Goal: Information Seeking & Learning: Find specific fact

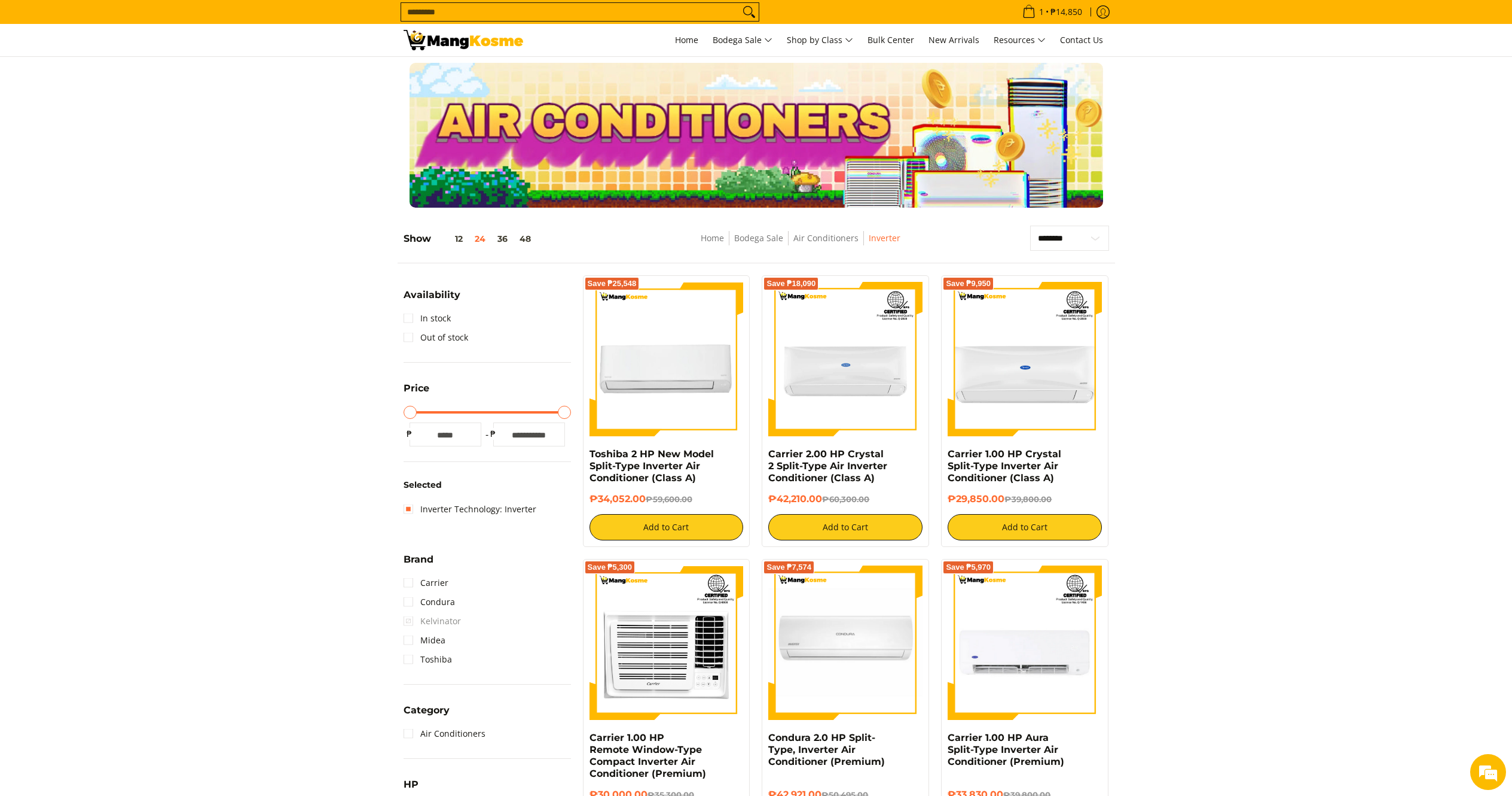
scroll to position [168, 0]
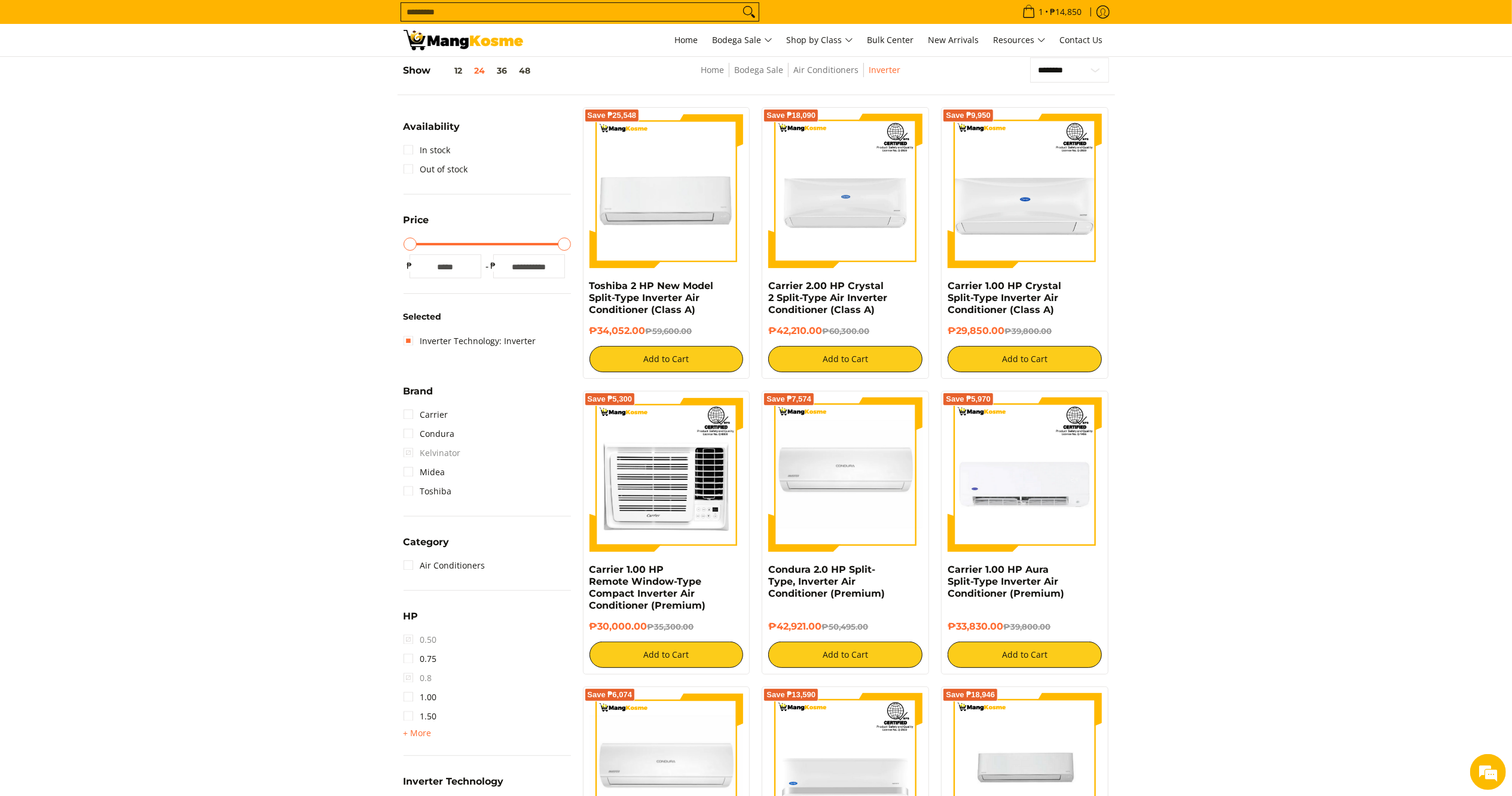
click at [498, 46] on img at bounding box center [463, 40] width 120 height 20
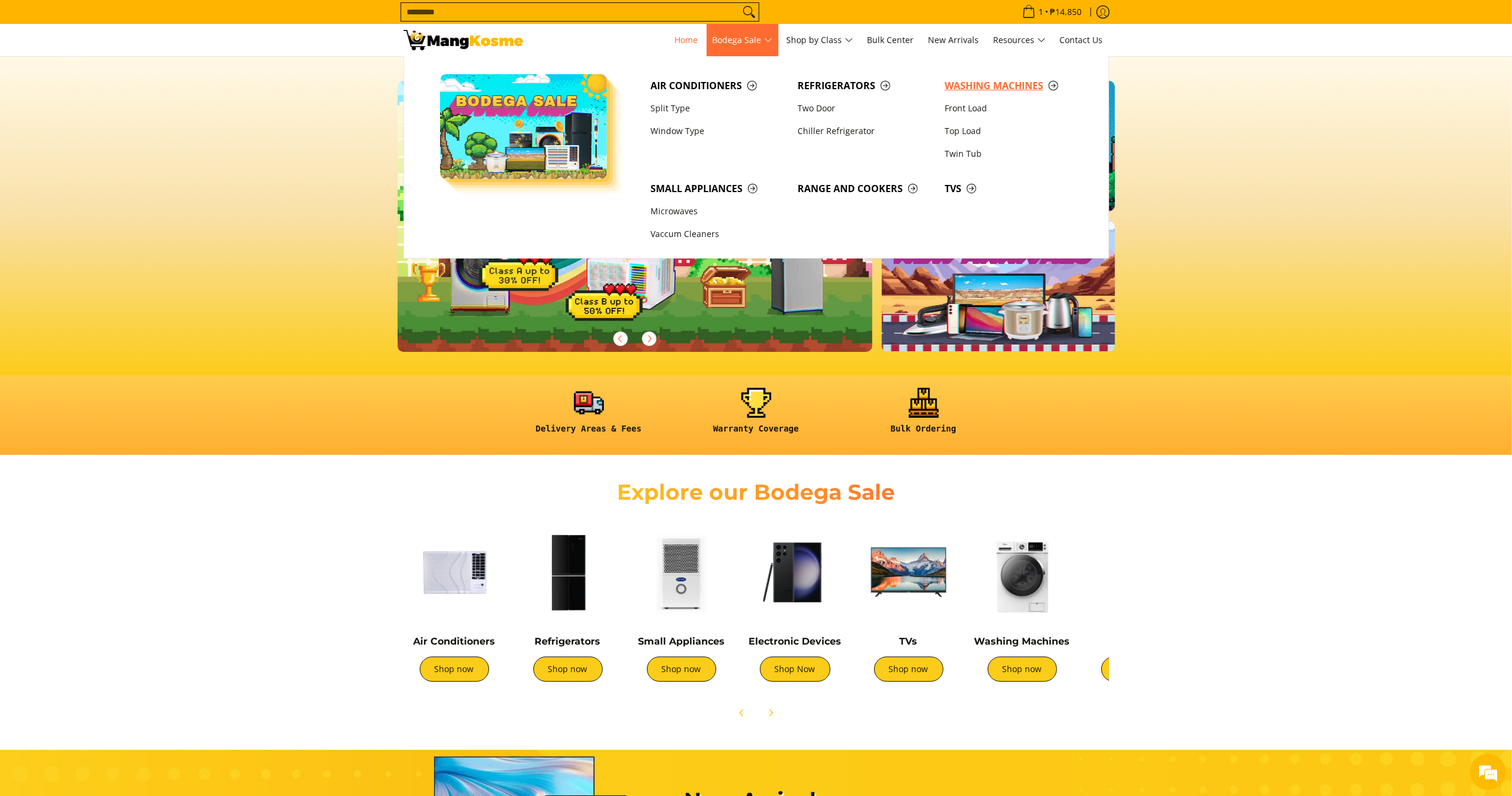
click at [998, 85] on span "Washing Machines" at bounding box center [1012, 86] width 135 height 15
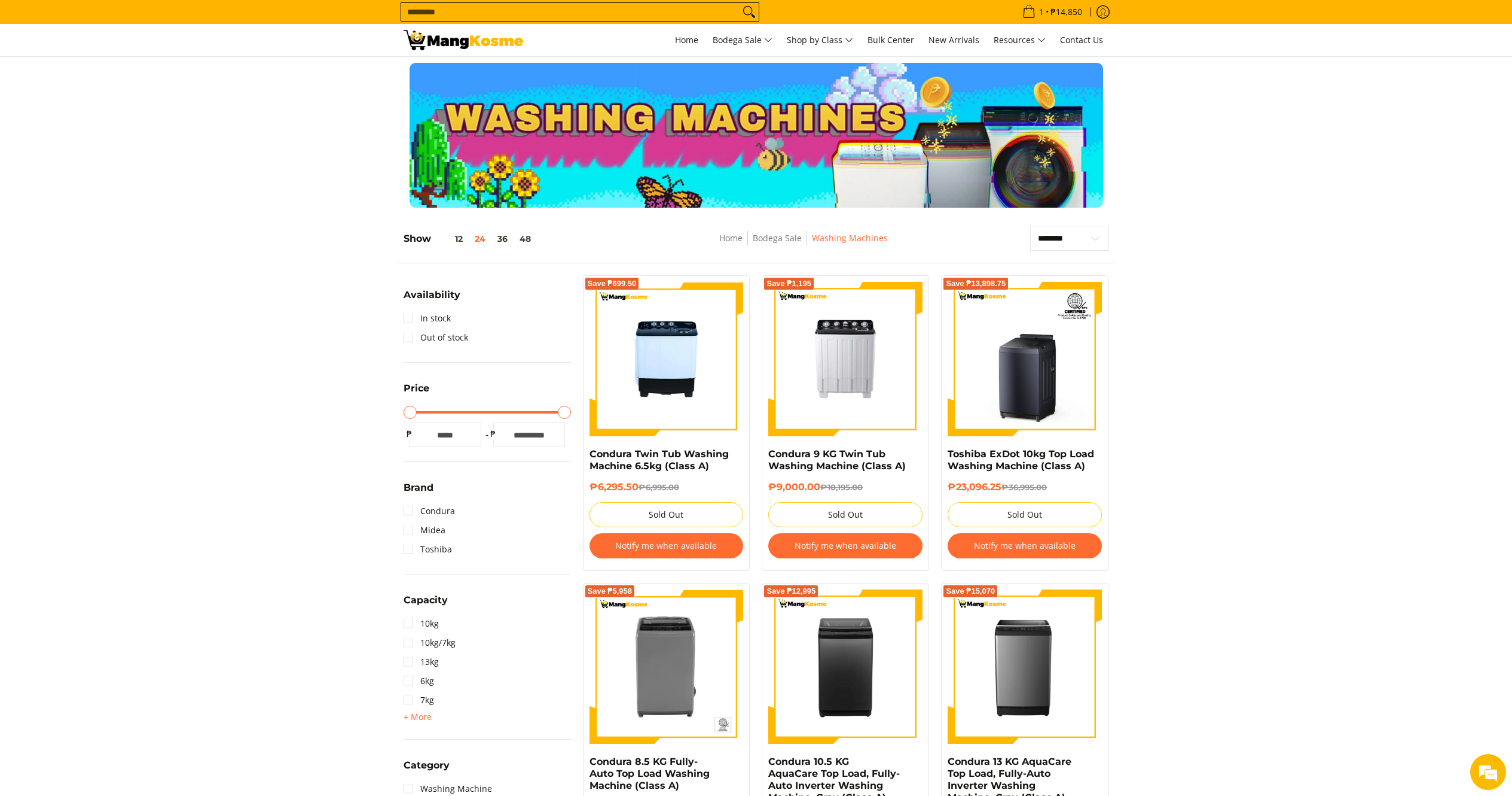
scroll to position [329, 0]
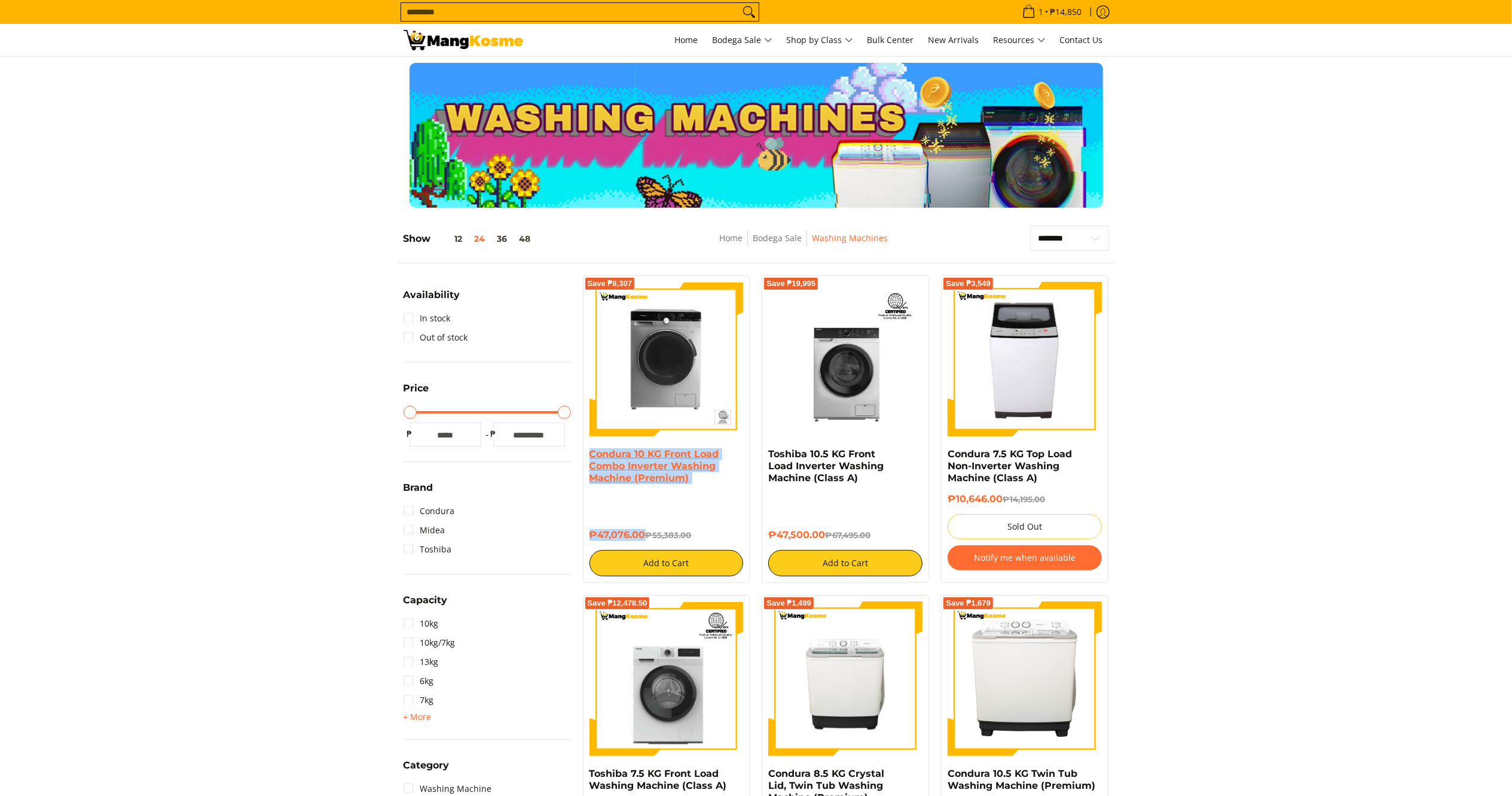
click at [589, 458] on div "Condura 10 KG Front Load Combo Inverter Washing Machine (Premium) ₱47,076.00 ₱5…" at bounding box center [667, 512] width 154 height 128
drag, startPoint x: 810, startPoint y: 515, endPoint x: 764, endPoint y: 459, distance: 72.5
click at [764, 459] on div "Save ₱19,995 Toshiba 10.5 KG Front Load Inverter Washing Machine (Class A) ₱47,…" at bounding box center [845, 429] width 167 height 308
drag, startPoint x: 475, startPoint y: 52, endPoint x: 381, endPoint y: 18, distance: 100.0
click at [475, 52] on link at bounding box center [463, 40] width 120 height 32
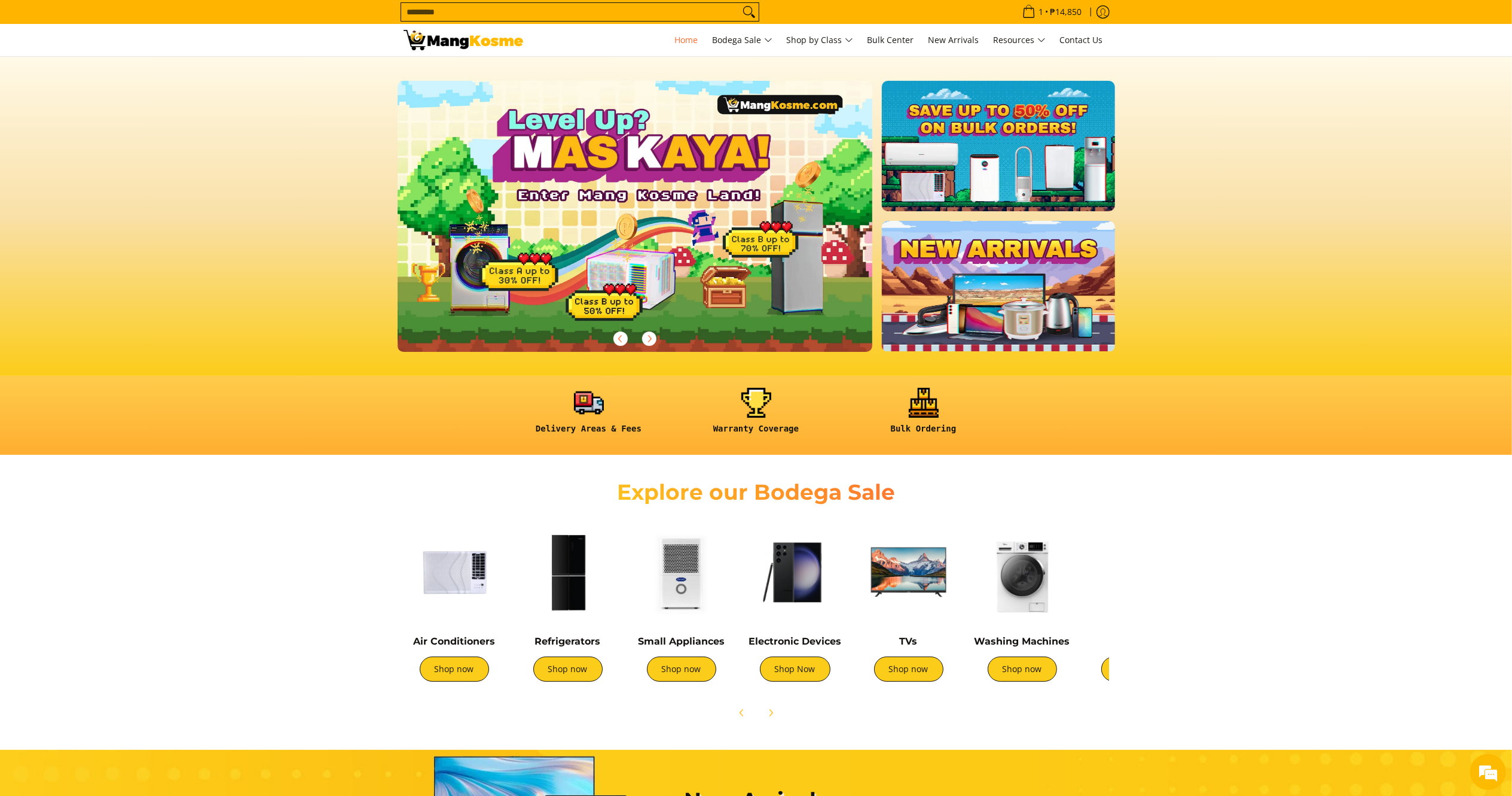
click at [434, 8] on input "Search..." at bounding box center [571, 11] width 338 height 18
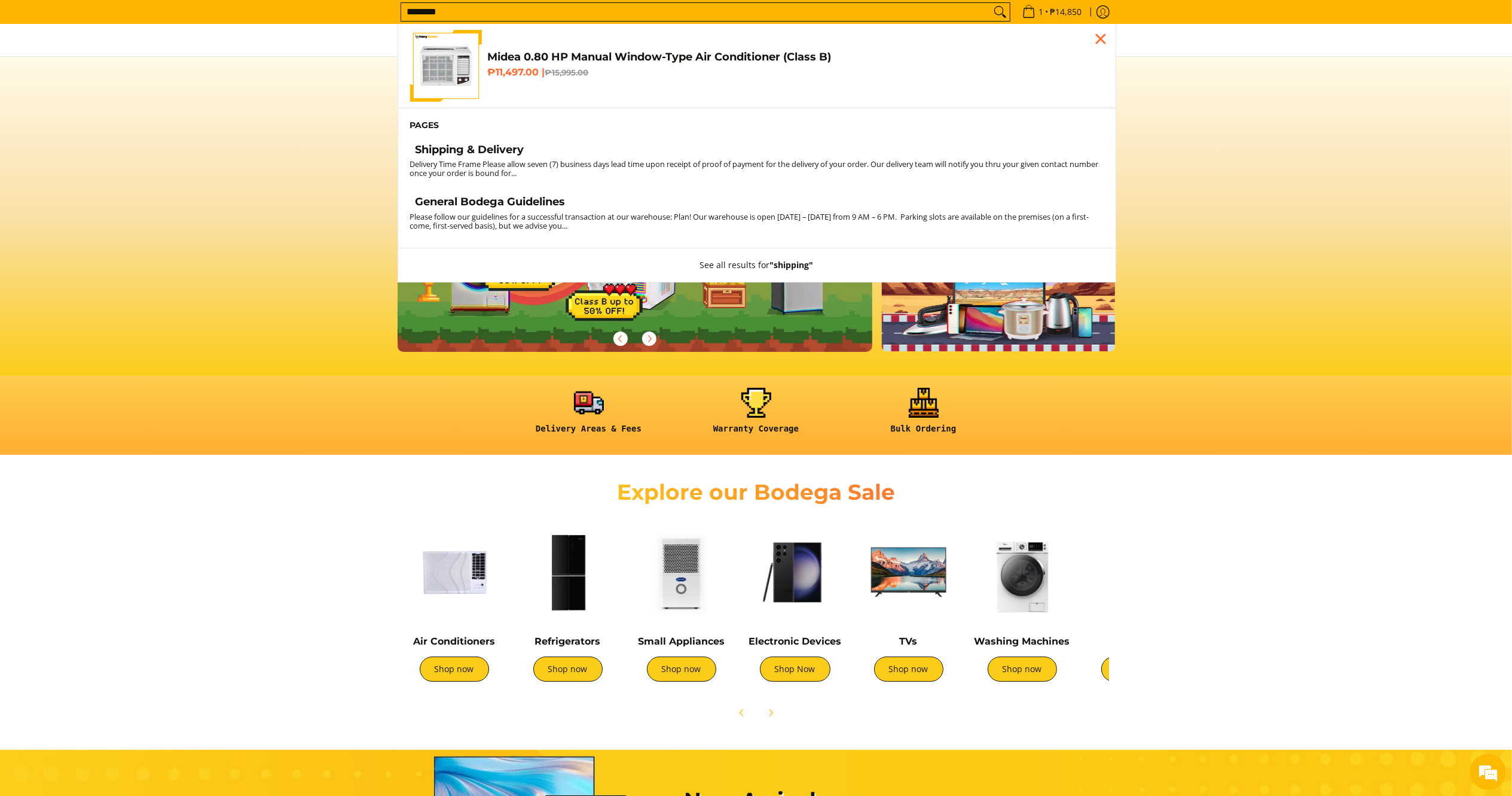
type input "********"
click at [512, 163] on small "Delivery Time Frame Please allow seven (7) business days lead time upon receipt…" at bounding box center [755, 168] width 689 height 19
click at [514, 141] on li "Pages" at bounding box center [757, 125] width 718 height 36
click at [508, 144] on h4 "Shipping & Delivery" at bounding box center [470, 150] width 109 height 13
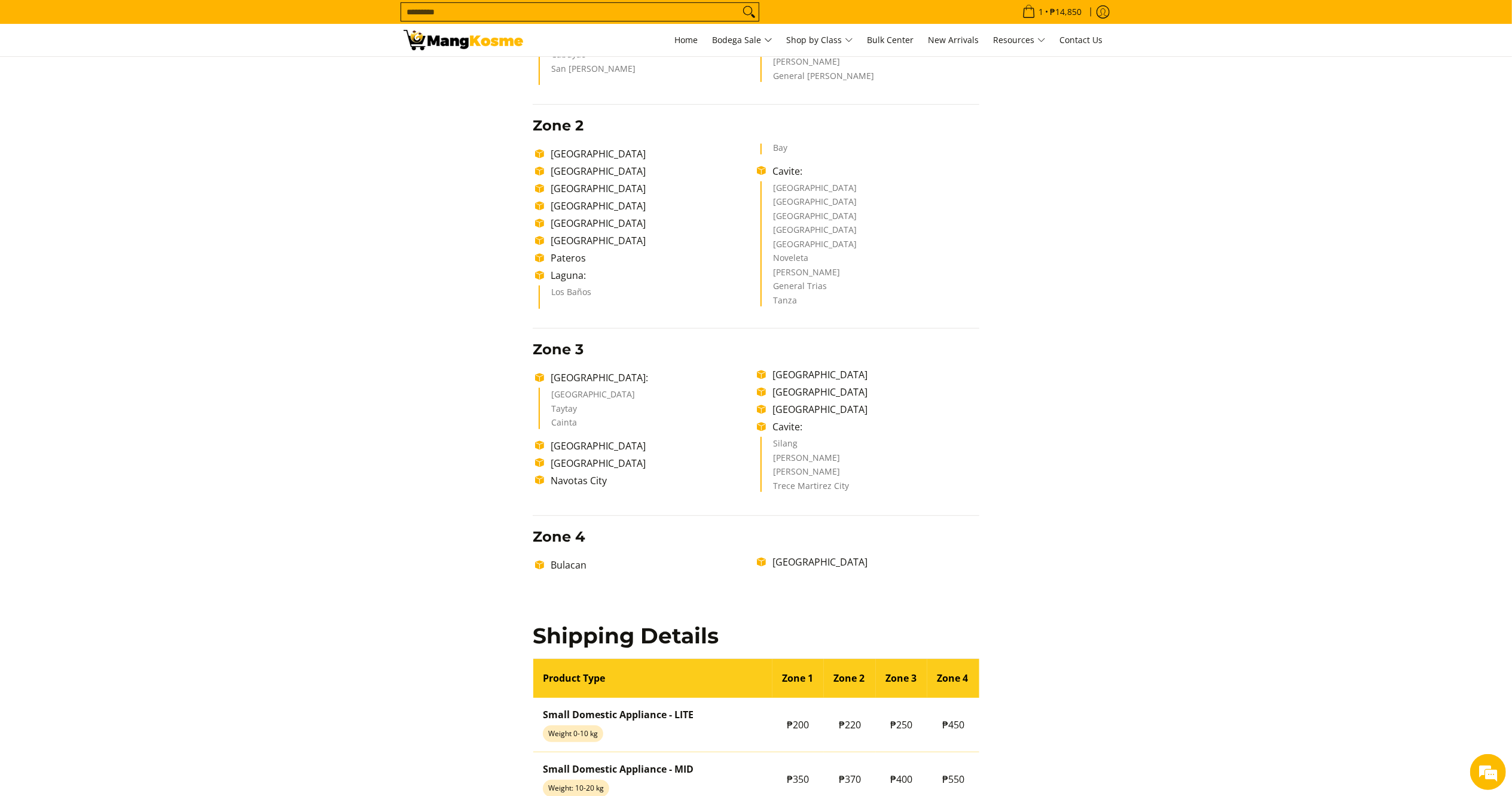
scroll to position [446, 0]
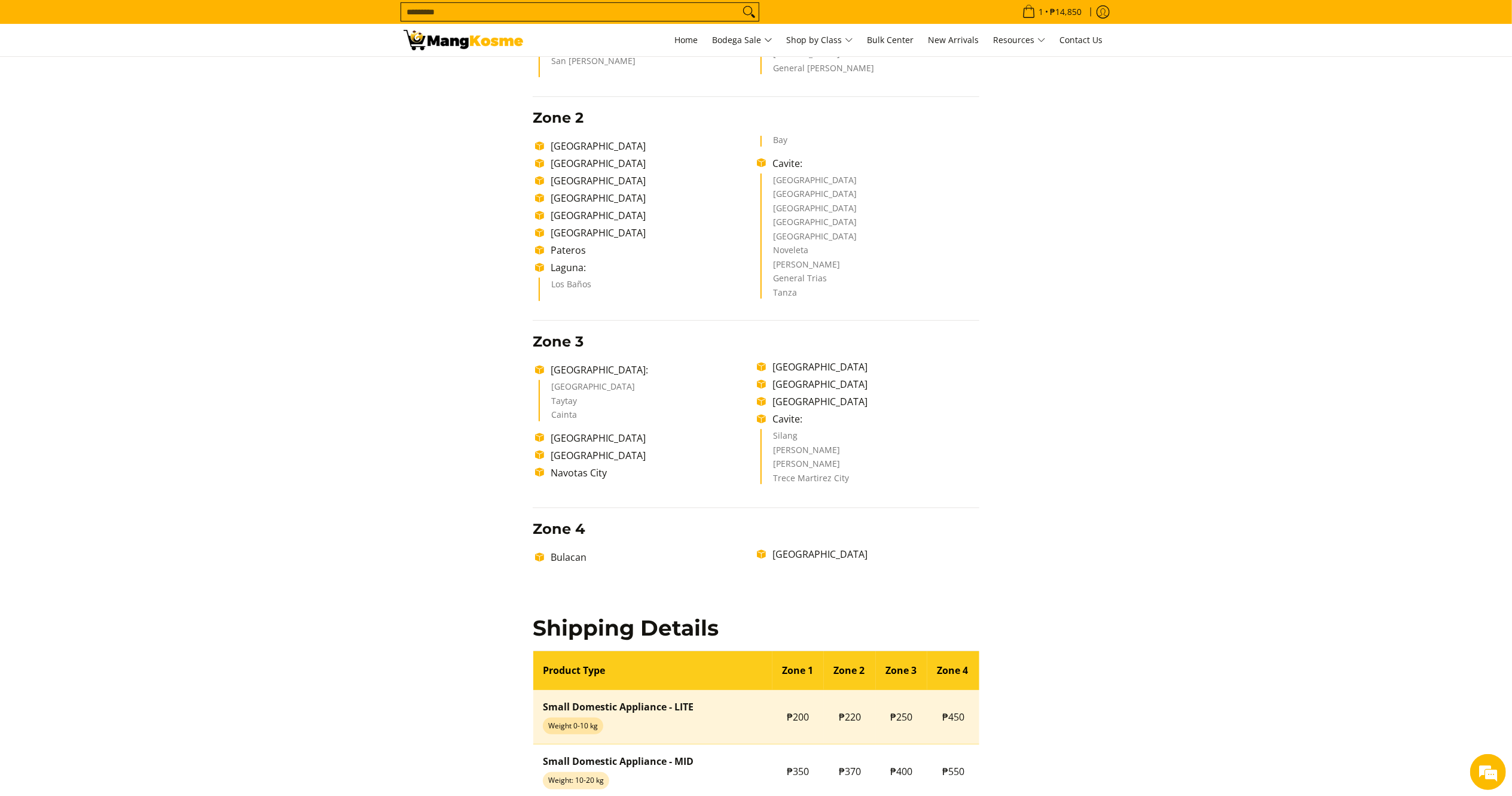
click at [845, 720] on span "₱220" at bounding box center [850, 717] width 22 height 13
click at [847, 720] on span "₱220" at bounding box center [850, 717] width 22 height 13
drag, startPoint x: 839, startPoint y: 717, endPoint x: 866, endPoint y: 713, distance: 27.3
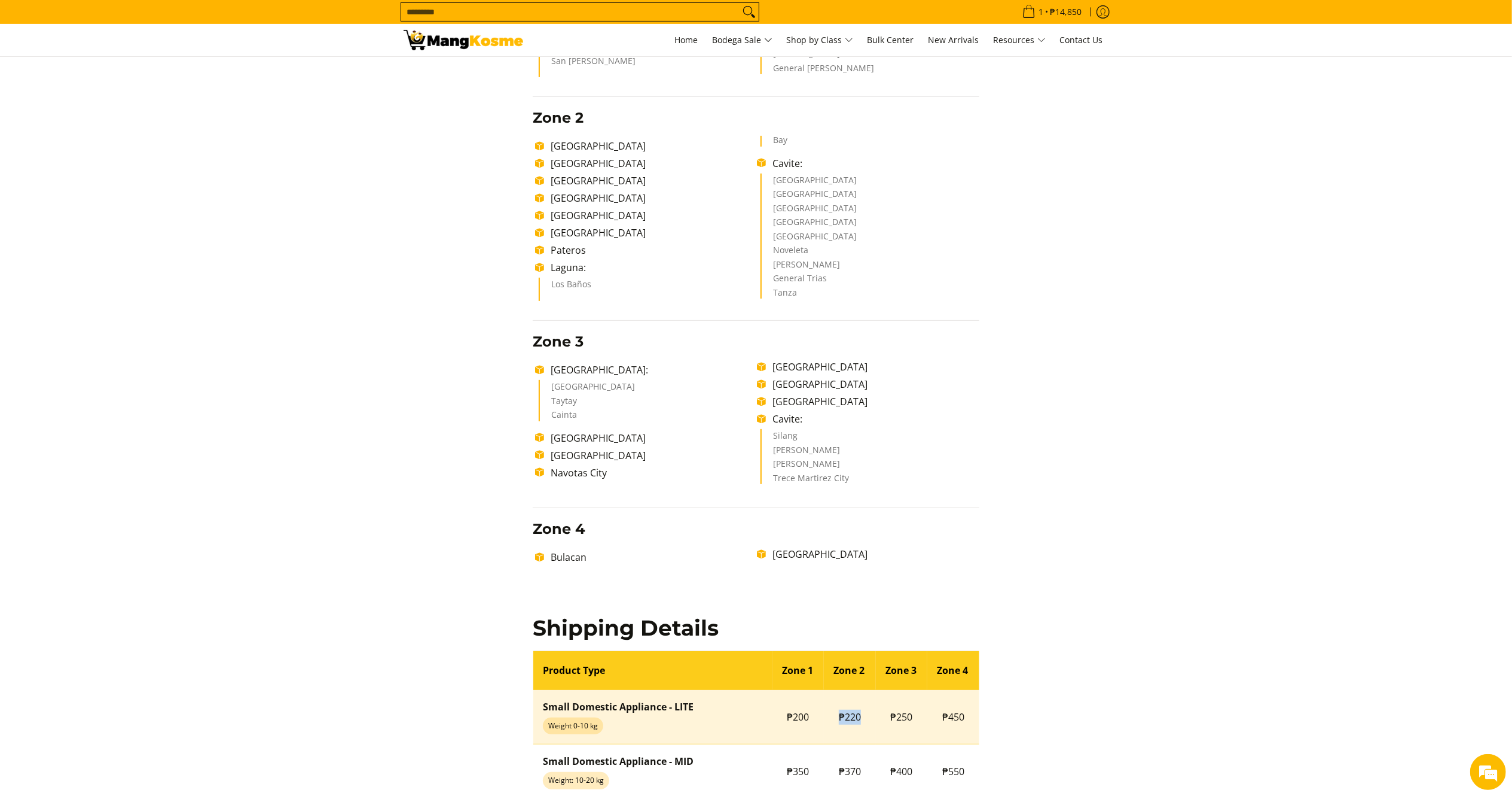
click at [866, 713] on td "₱220" at bounding box center [849, 717] width 52 height 54
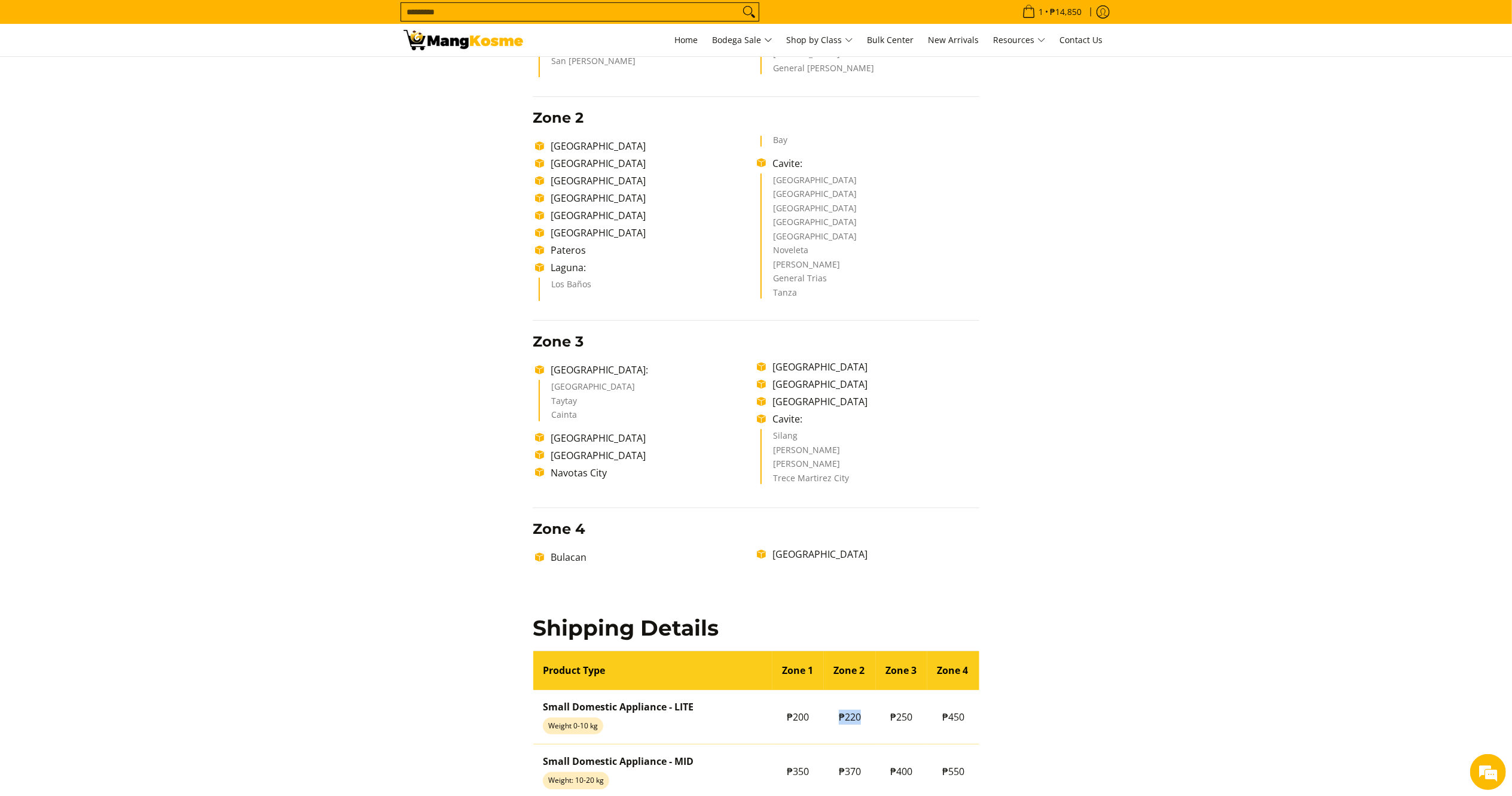
copy span "₱220"
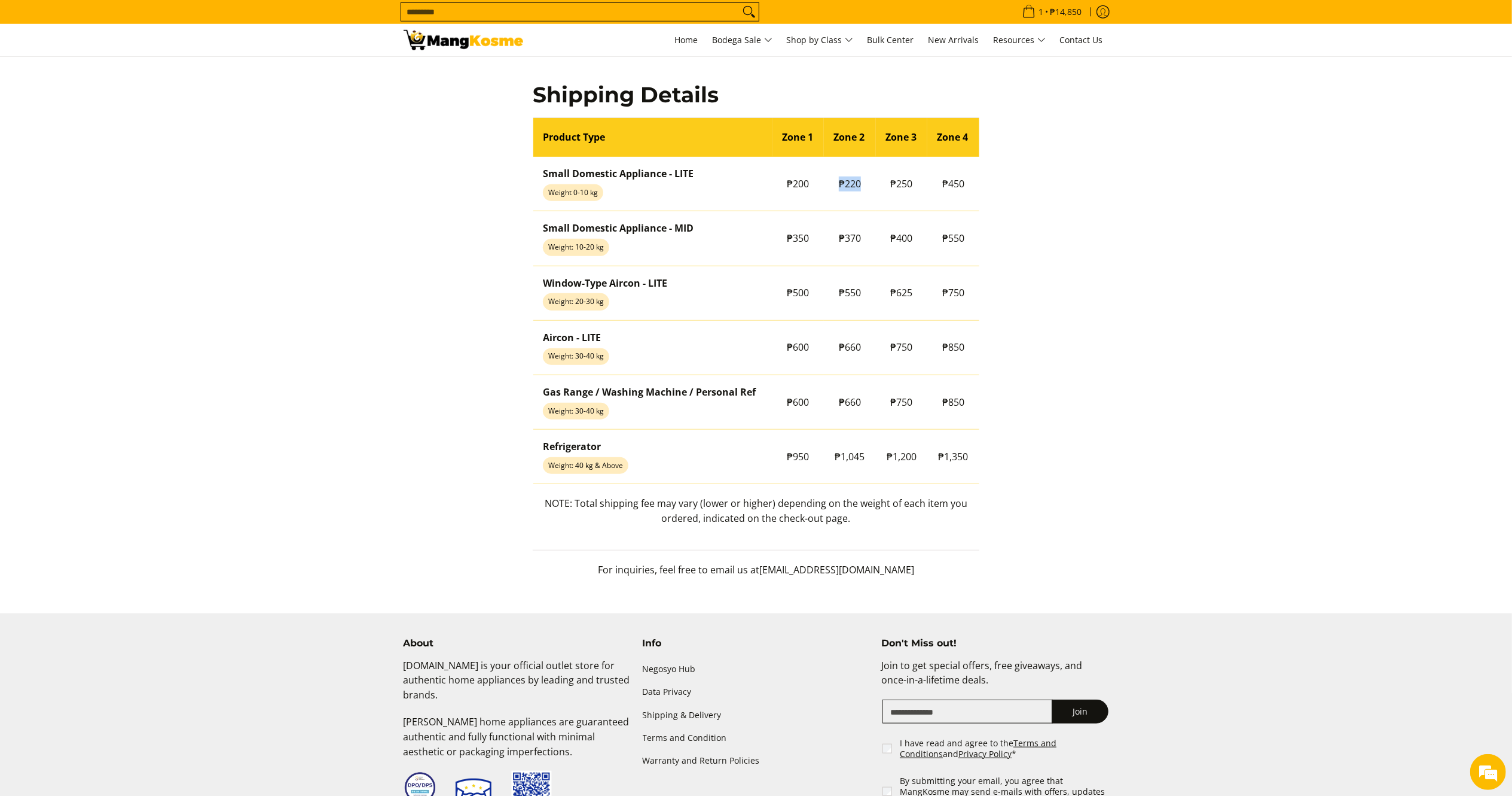
scroll to position [987, 0]
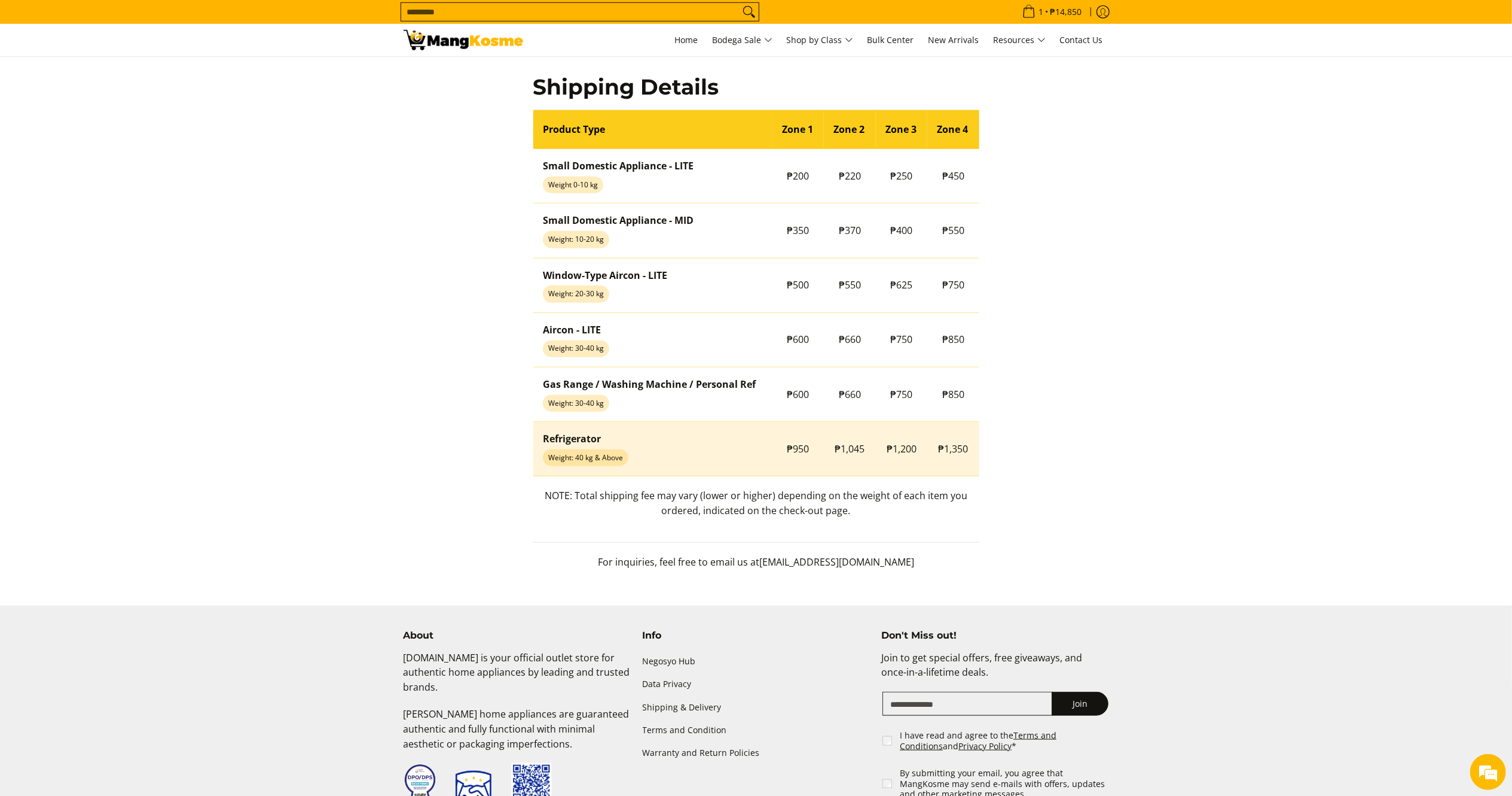
click at [861, 445] on span "₱1,045" at bounding box center [850, 449] width 30 height 13
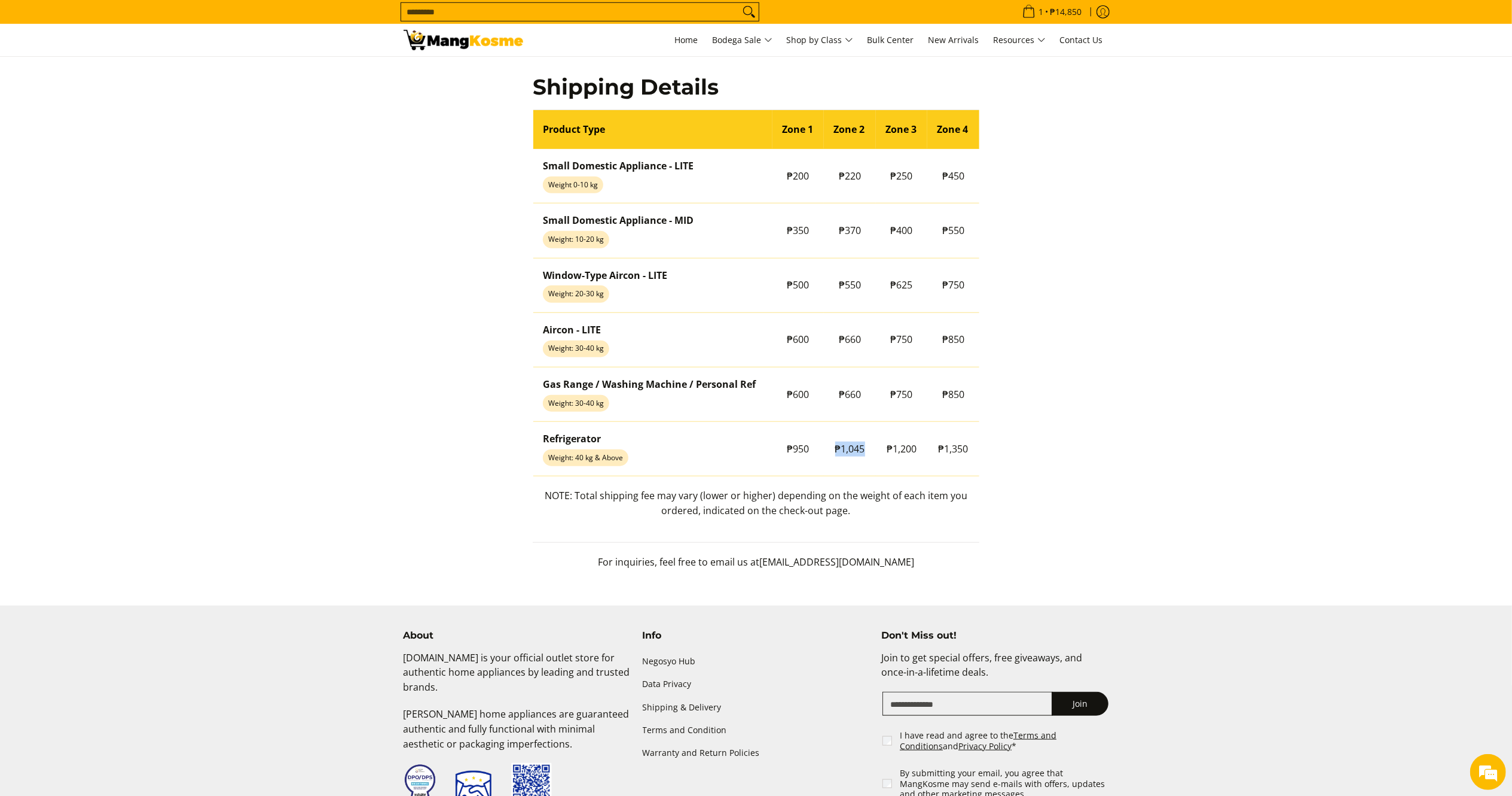
copy tr "₱1,045"
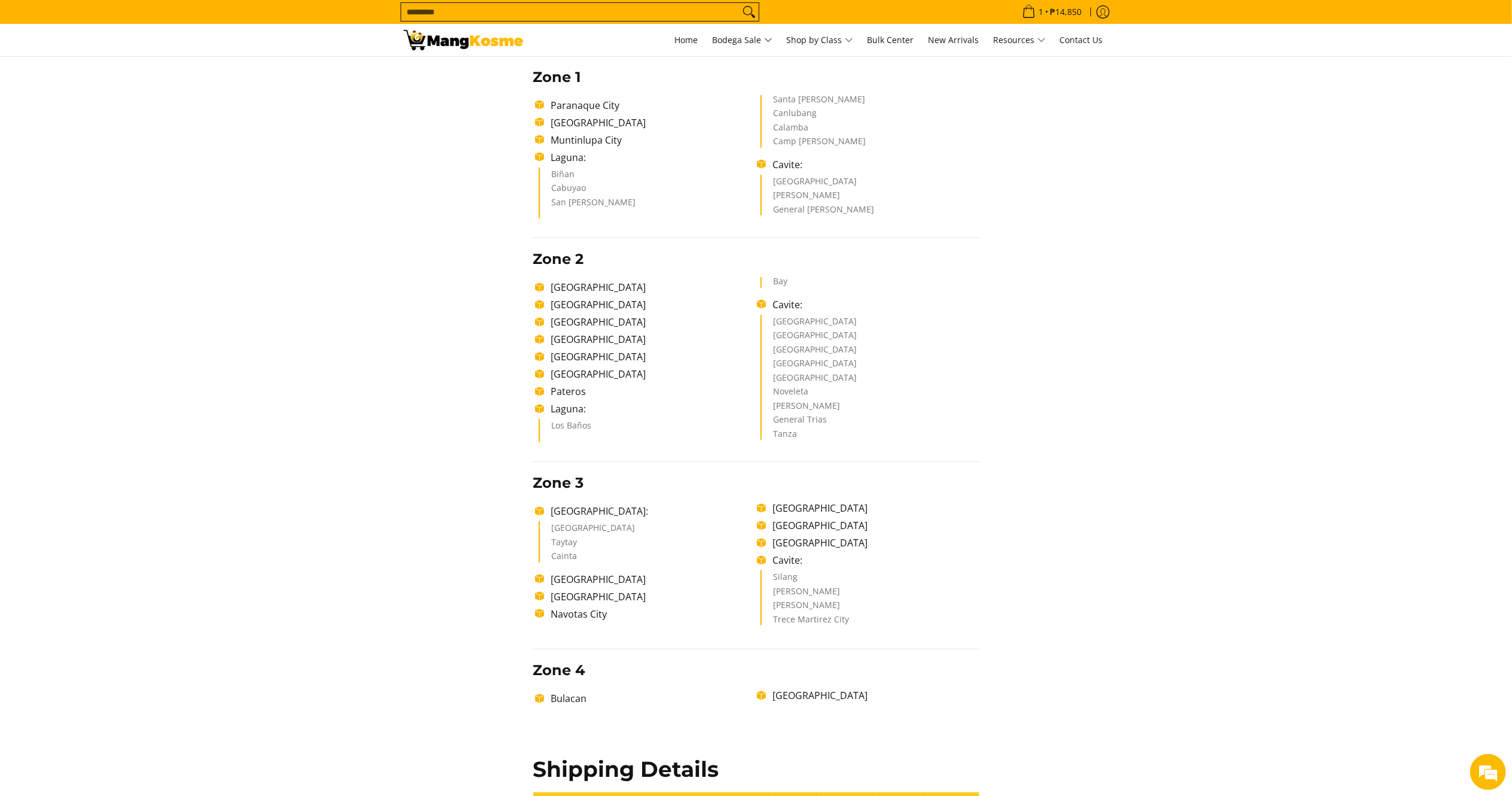
scroll to position [232, 0]
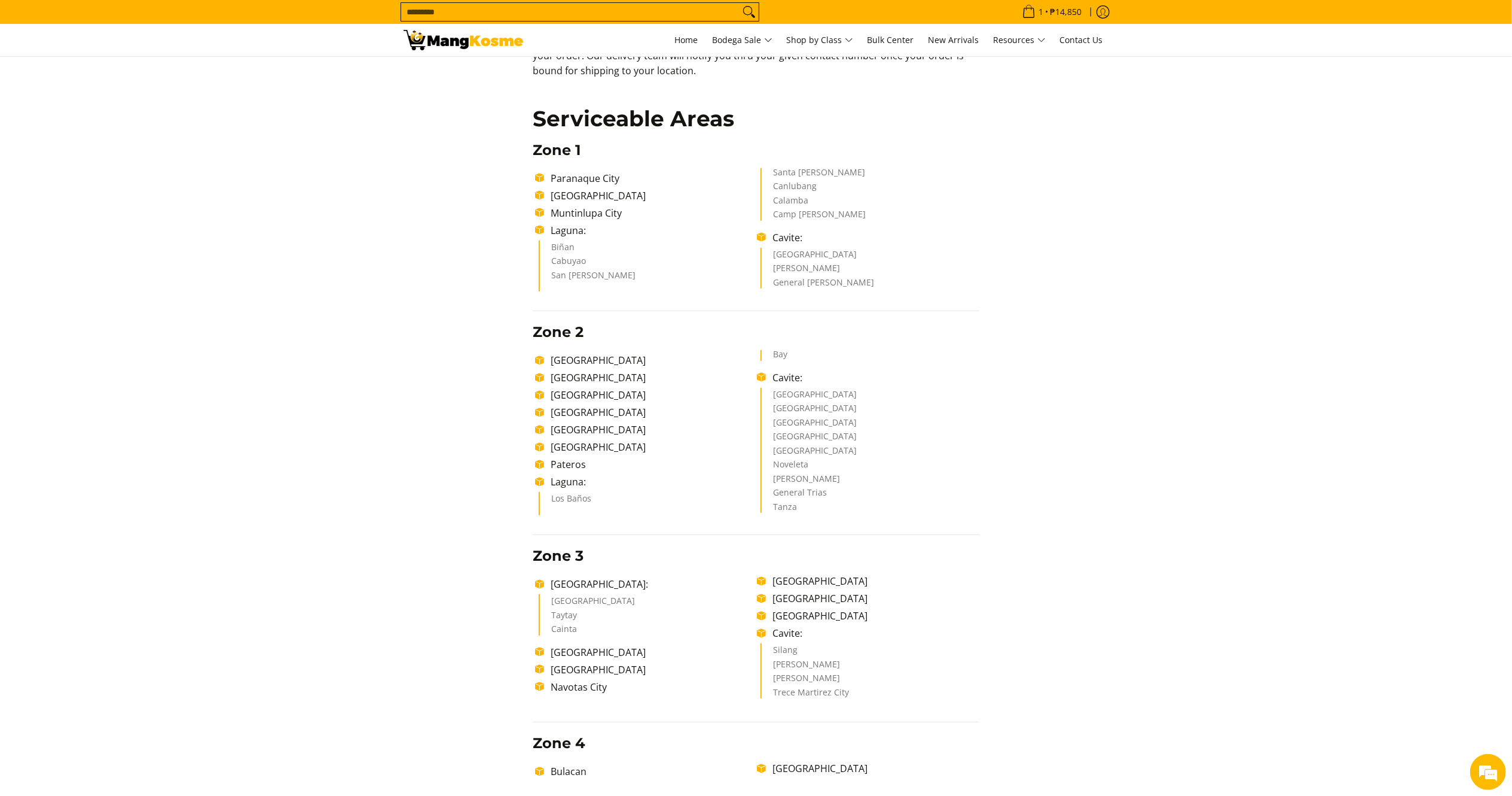
click at [1058, 265] on div "Delivery Time Frame Please allow seven (7) business days lead time upon receipt…" at bounding box center [756, 661] width 706 height 1350
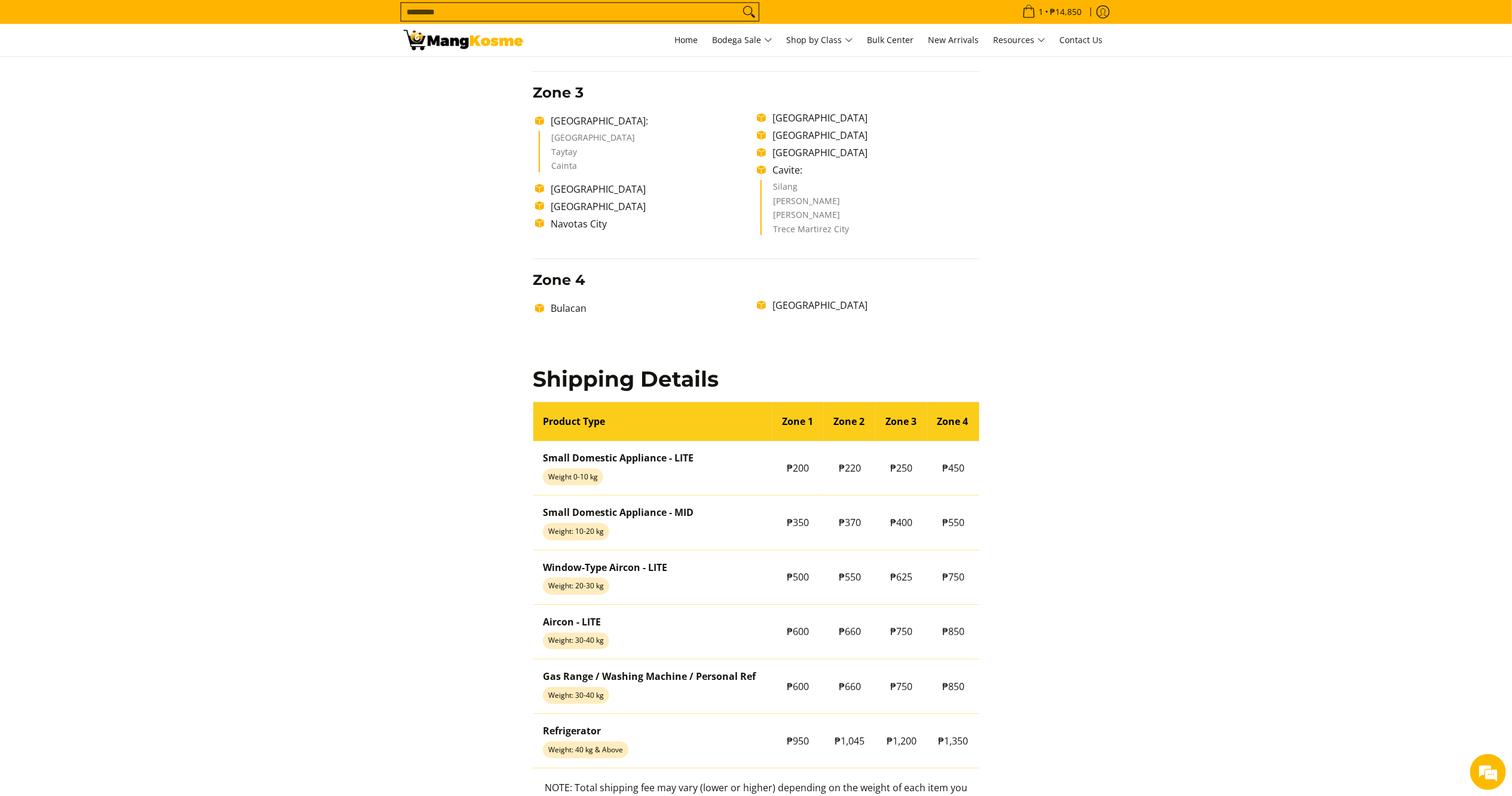
scroll to position [697, 0]
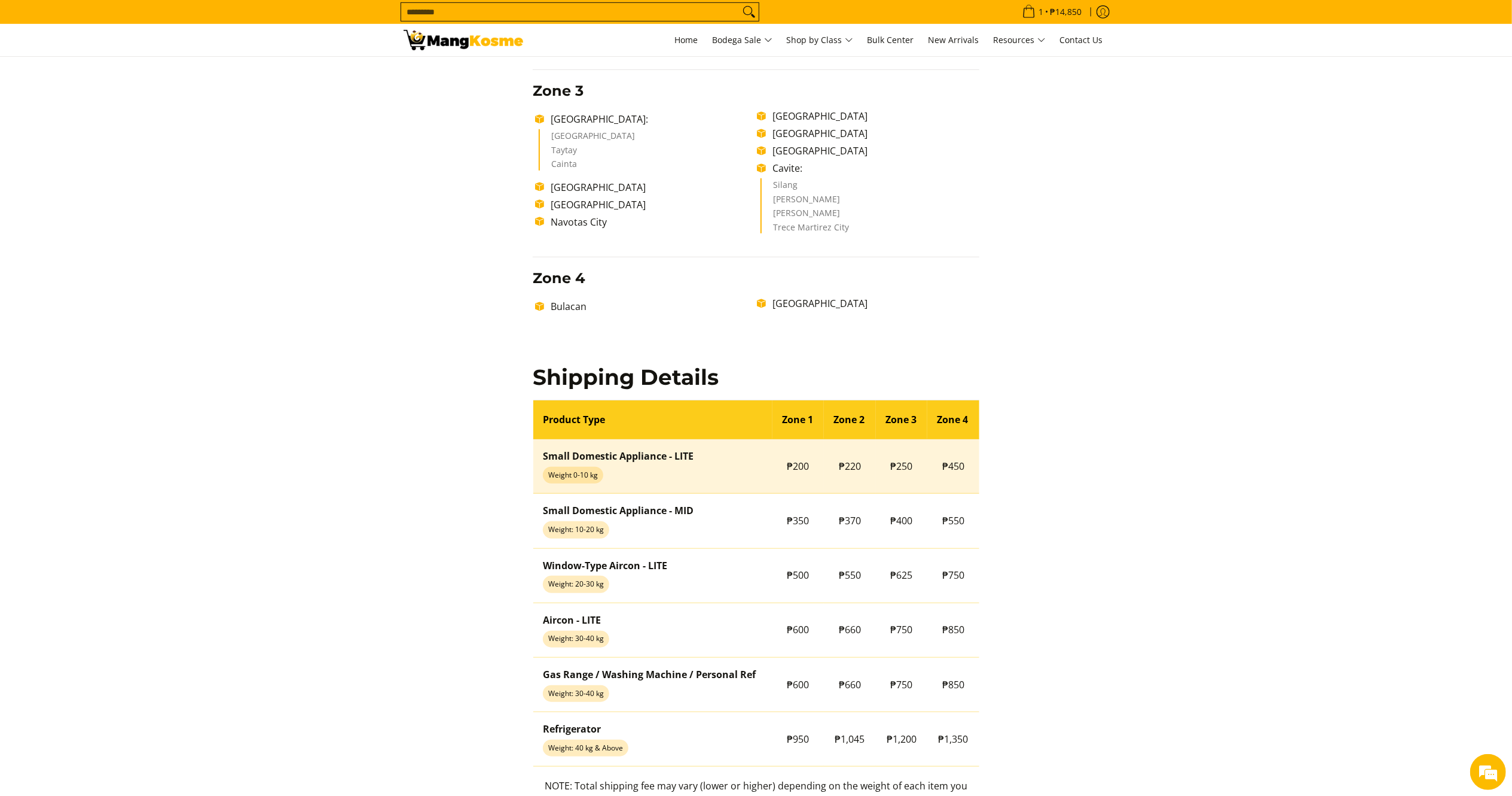
click at [904, 461] on span "₱250" at bounding box center [902, 466] width 22 height 13
click at [903, 464] on span "₱250" at bounding box center [902, 466] width 22 height 13
drag, startPoint x: 884, startPoint y: 470, endPoint x: 915, endPoint y: 462, distance: 32.0
click at [914, 469] on td "₱250" at bounding box center [902, 466] width 52 height 54
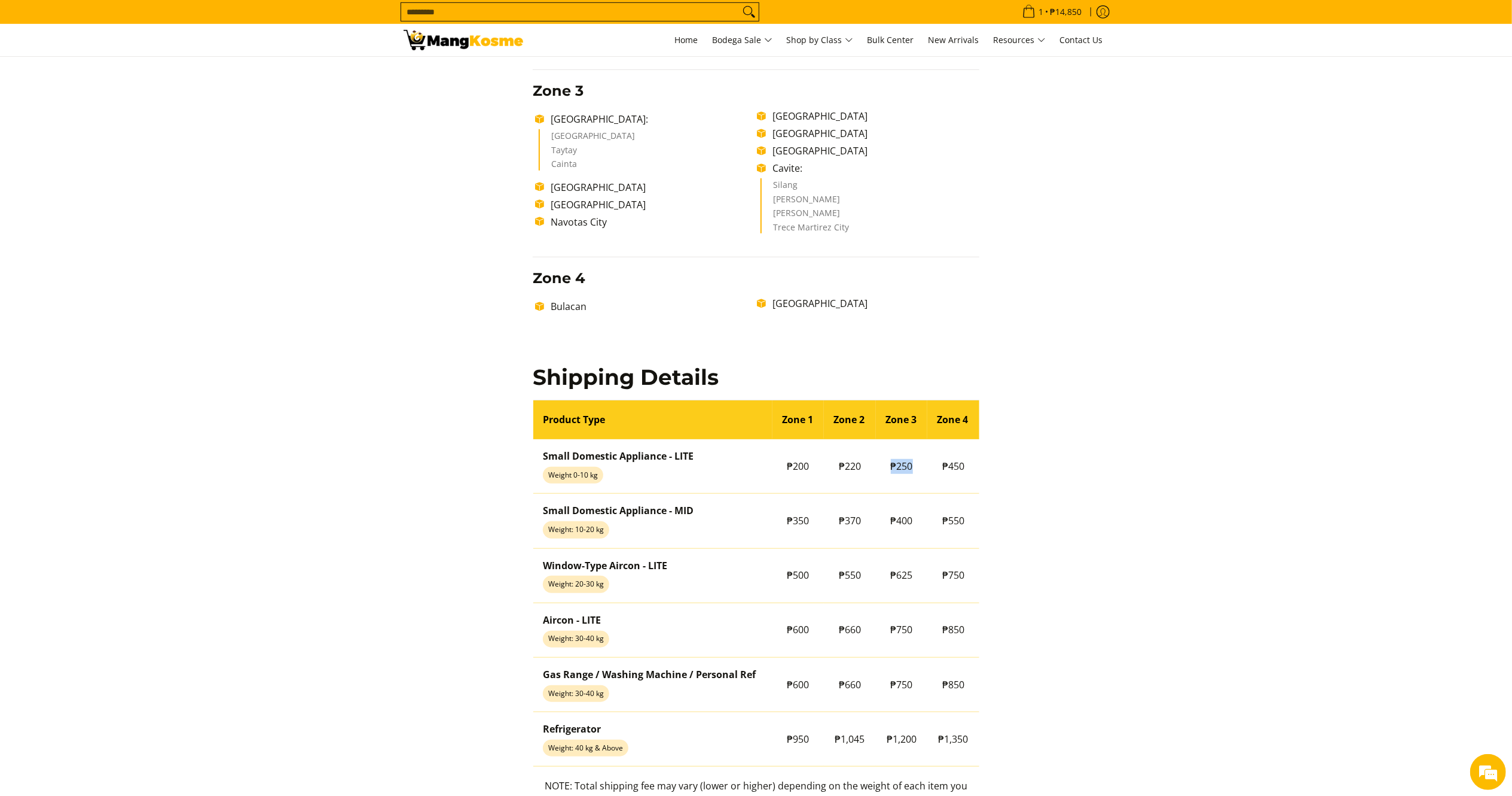
copy span "₱250"
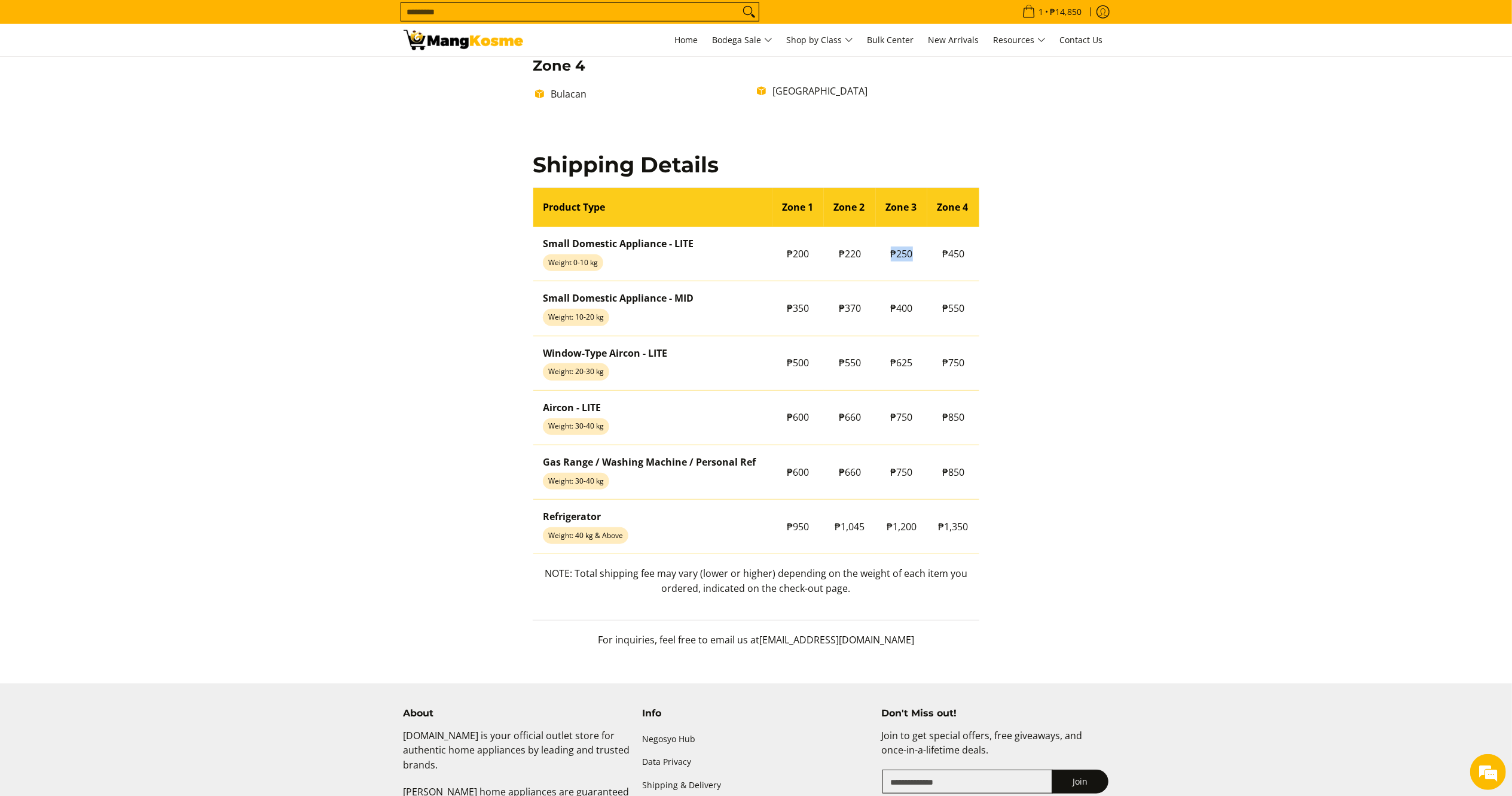
scroll to position [968, 0]
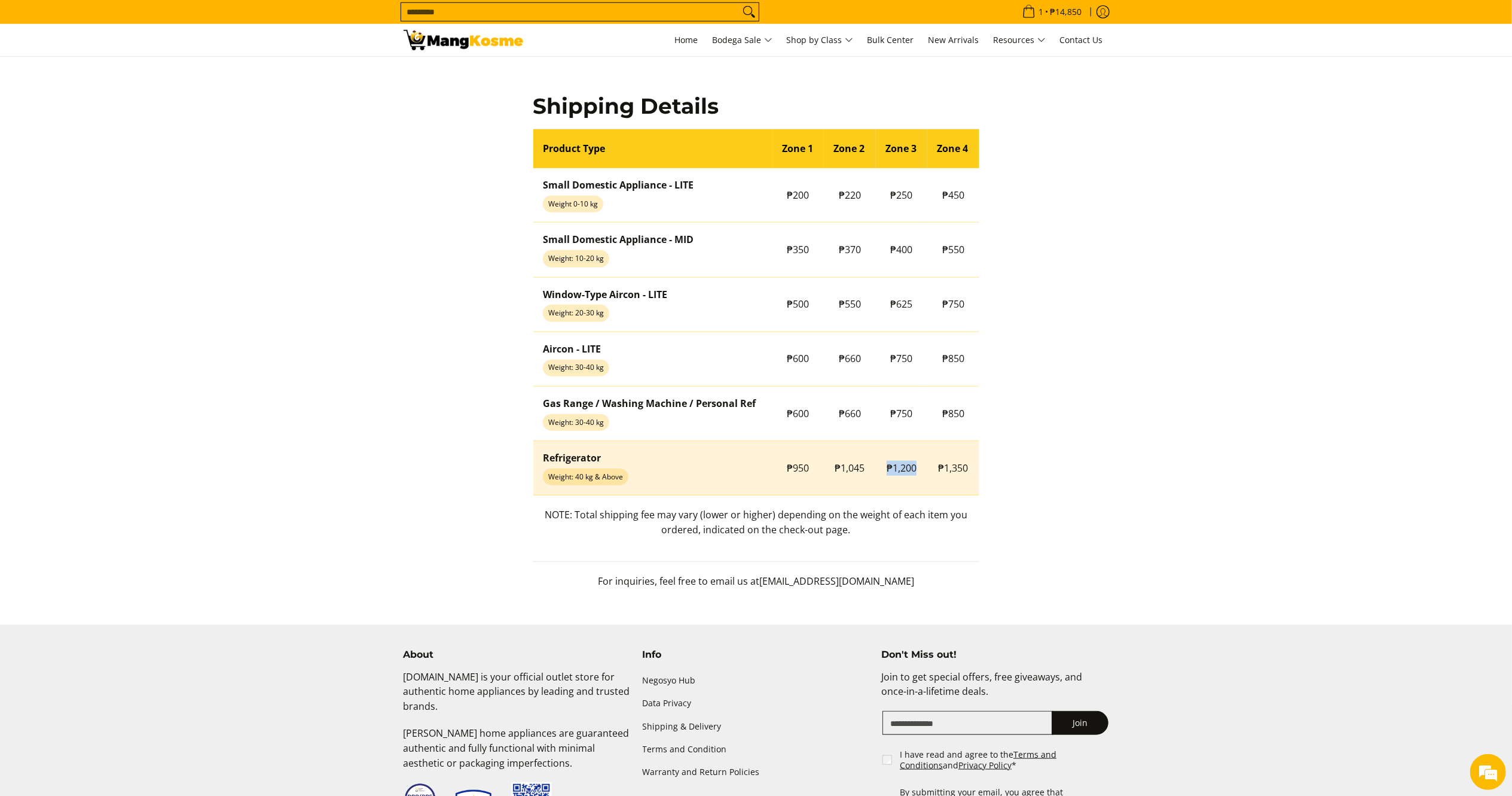
drag, startPoint x: 886, startPoint y: 466, endPoint x: 919, endPoint y: 454, distance: 35.1
click at [917, 471] on td "₱1,200" at bounding box center [902, 468] width 52 height 54
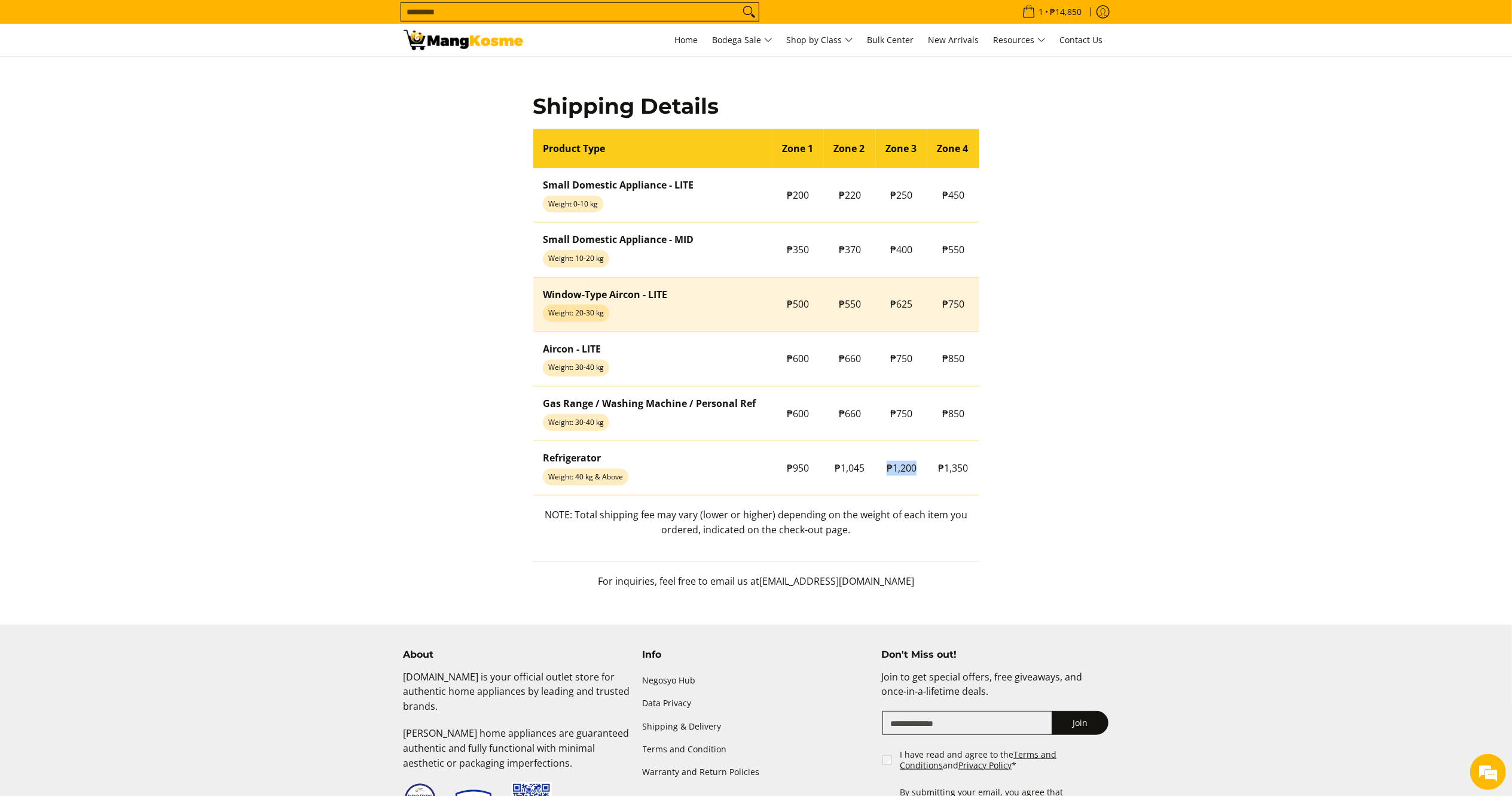
copy span "₱1,200"
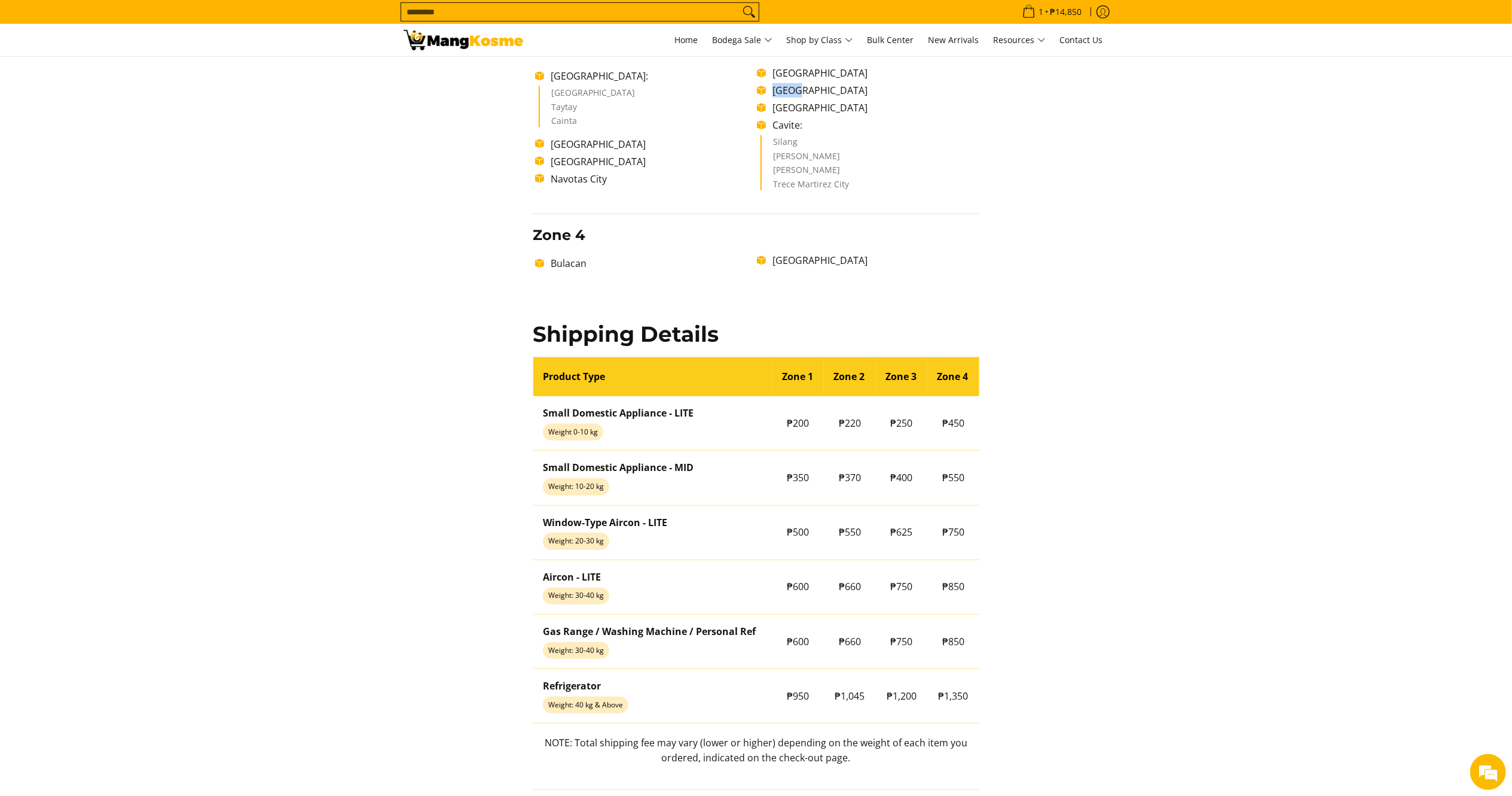
scroll to position [639, 0]
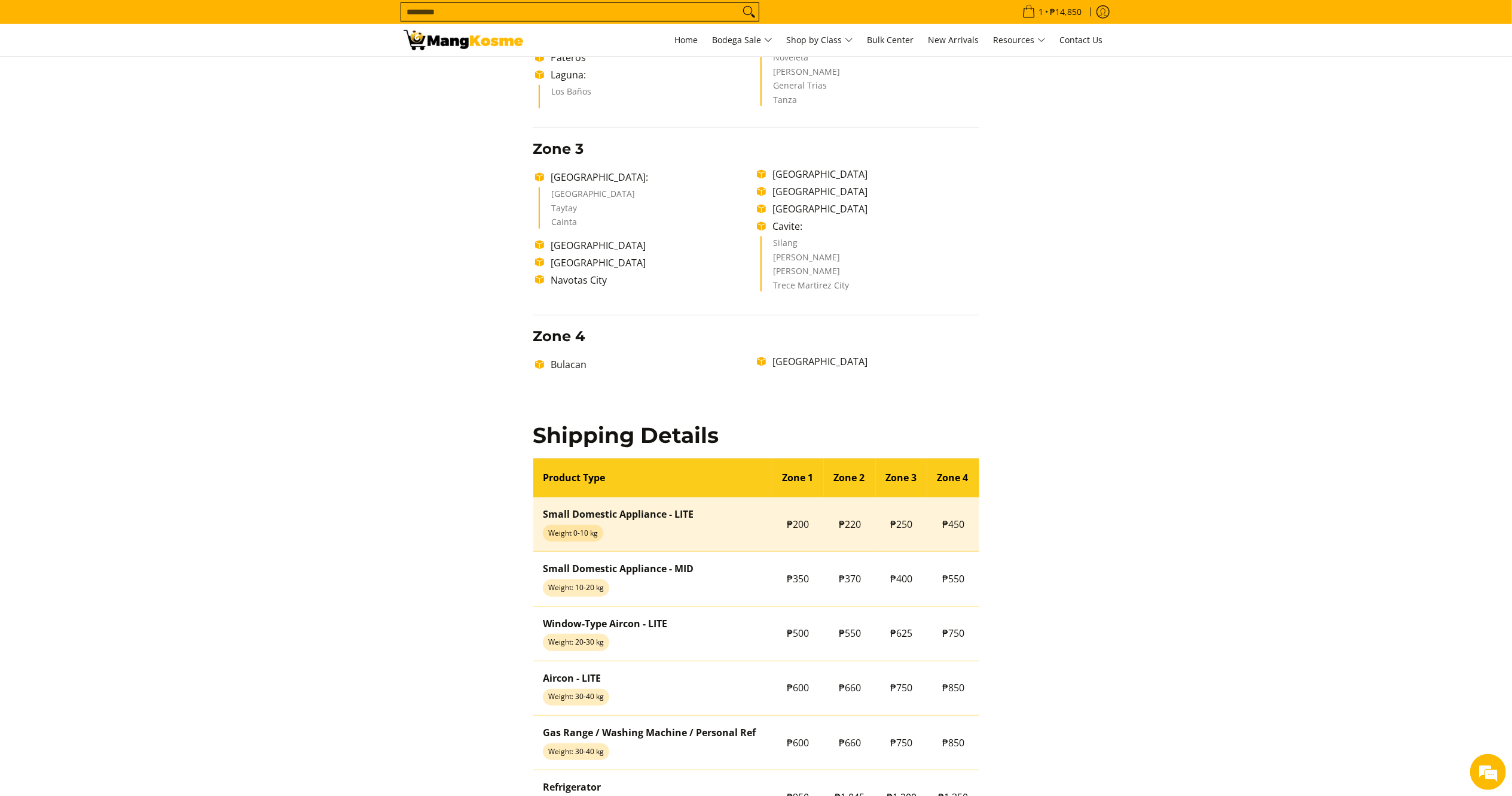
click at [903, 521] on span "₱250" at bounding box center [902, 524] width 22 height 13
click at [902, 521] on span "₱250" at bounding box center [902, 524] width 22 height 13
copy tr "₱250"
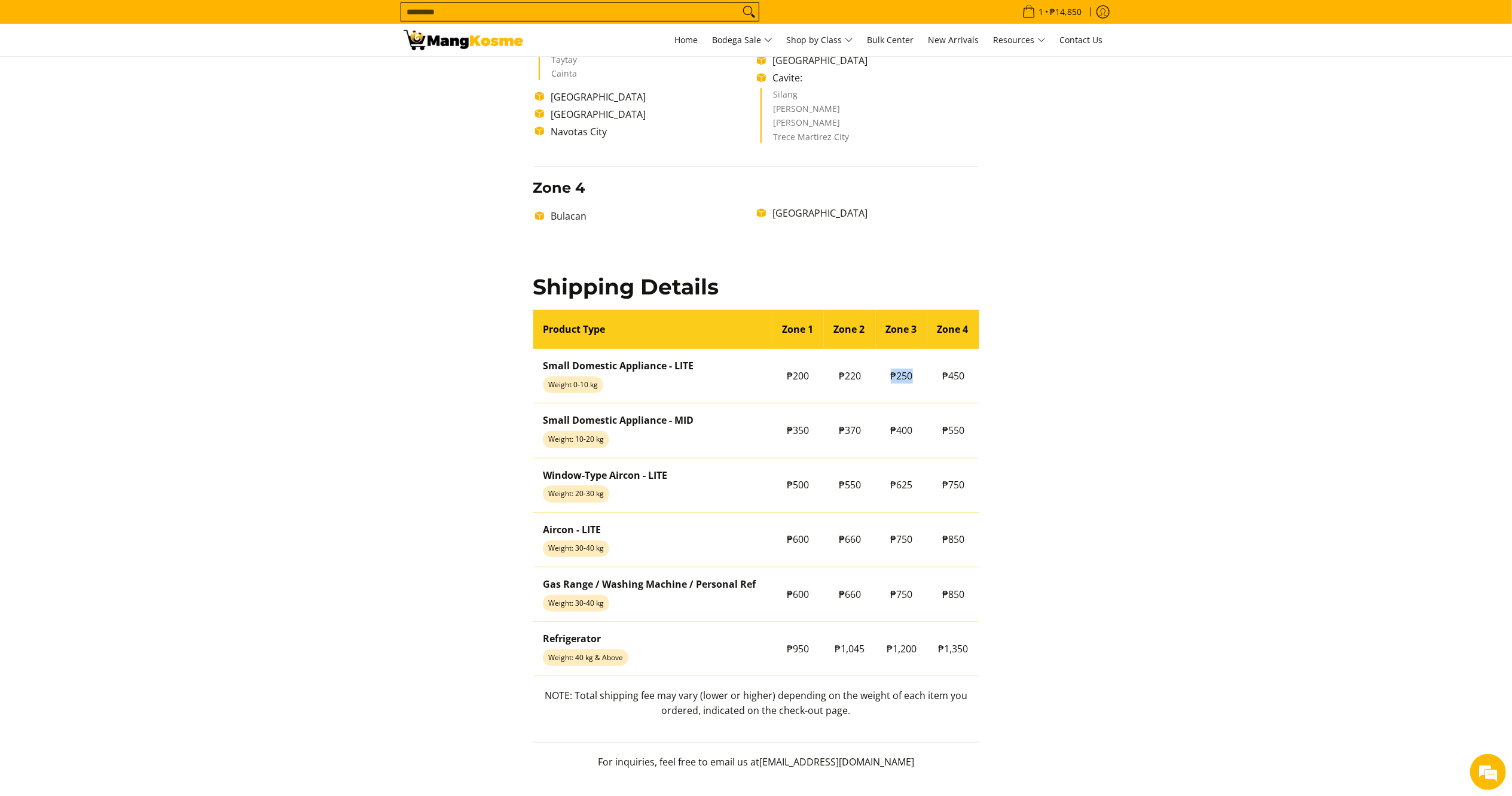
scroll to position [805, 0]
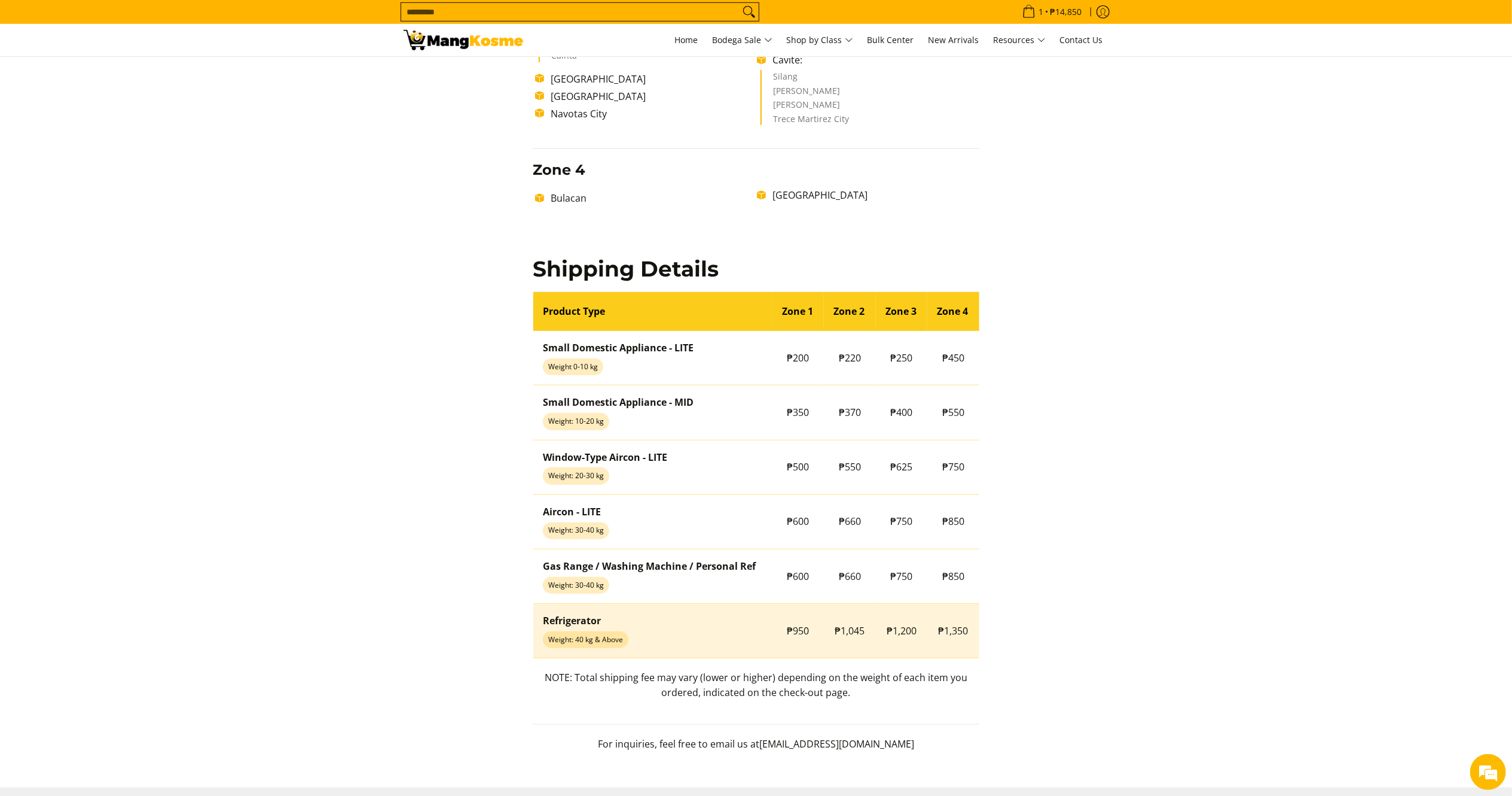
click at [902, 633] on span "₱1,200" at bounding box center [902, 631] width 30 height 13
click at [900, 633] on span "₱1,200" at bounding box center [902, 631] width 30 height 13
click at [900, 633] on span "₱1,200" at bounding box center [902, 631] width 30 height 13
click at [900, 634] on span "₱1,200" at bounding box center [902, 631] width 30 height 13
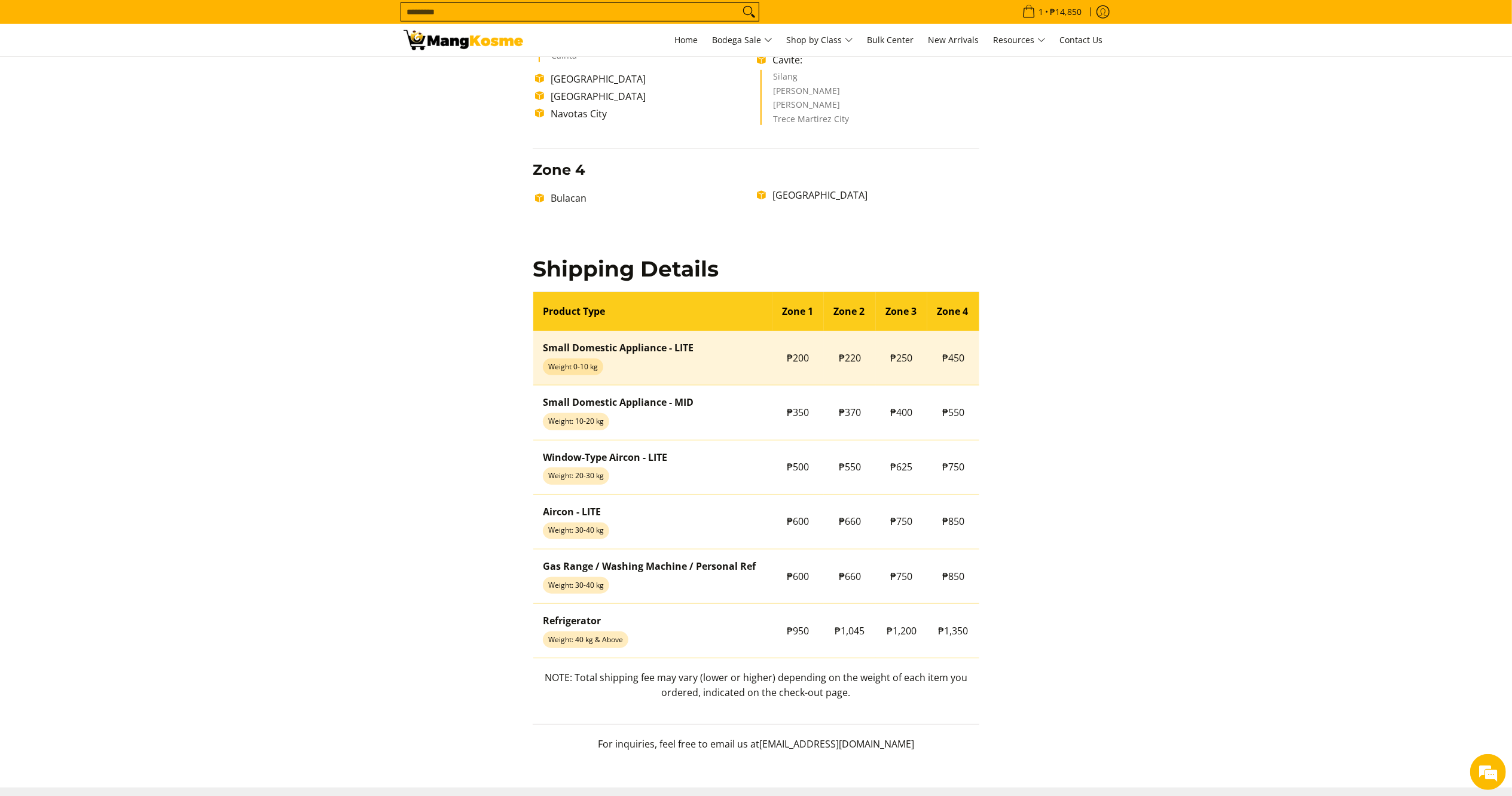
click at [951, 349] on td "₱450" at bounding box center [953, 358] width 52 height 54
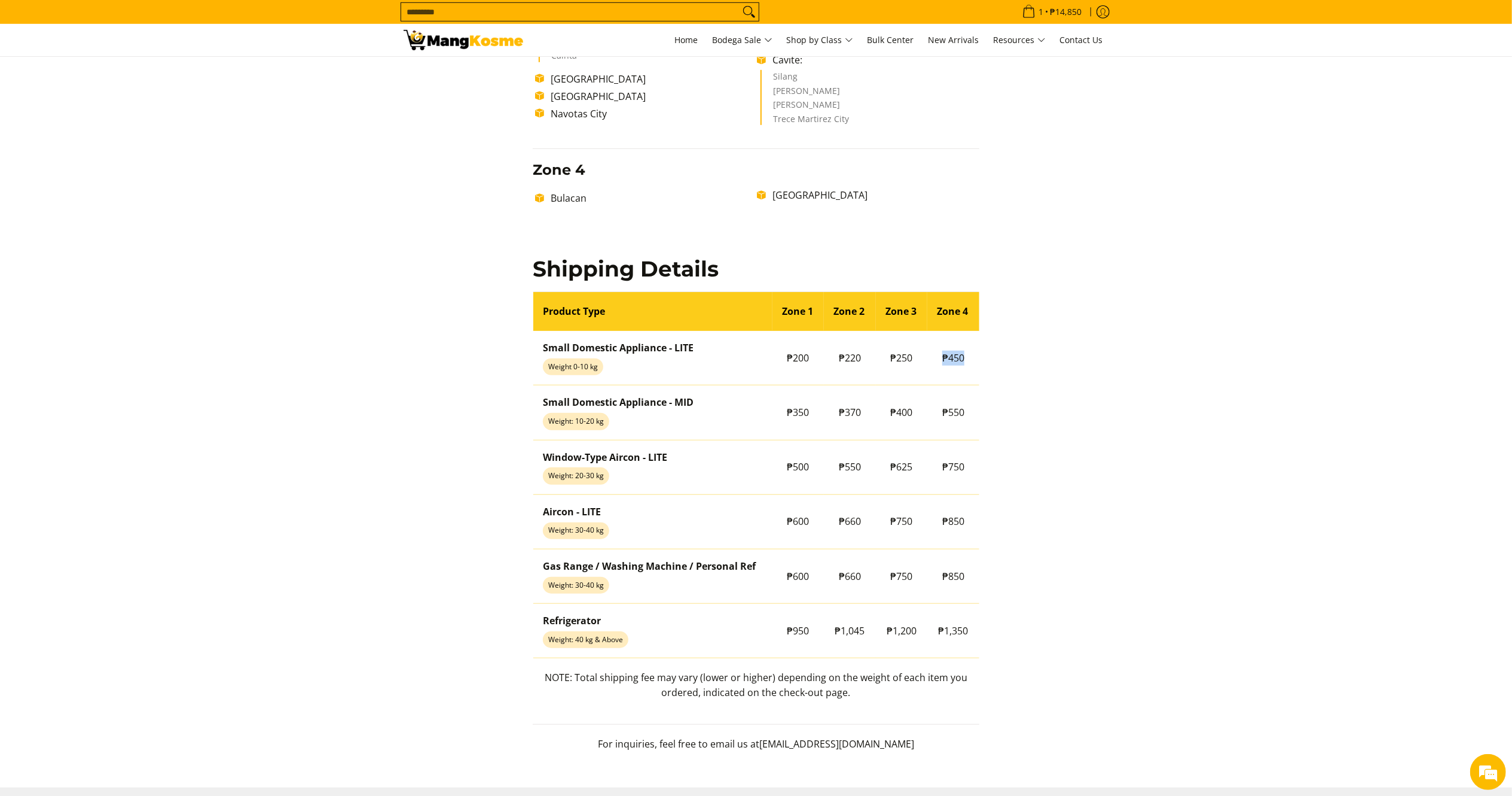
copy tbody "₱450"
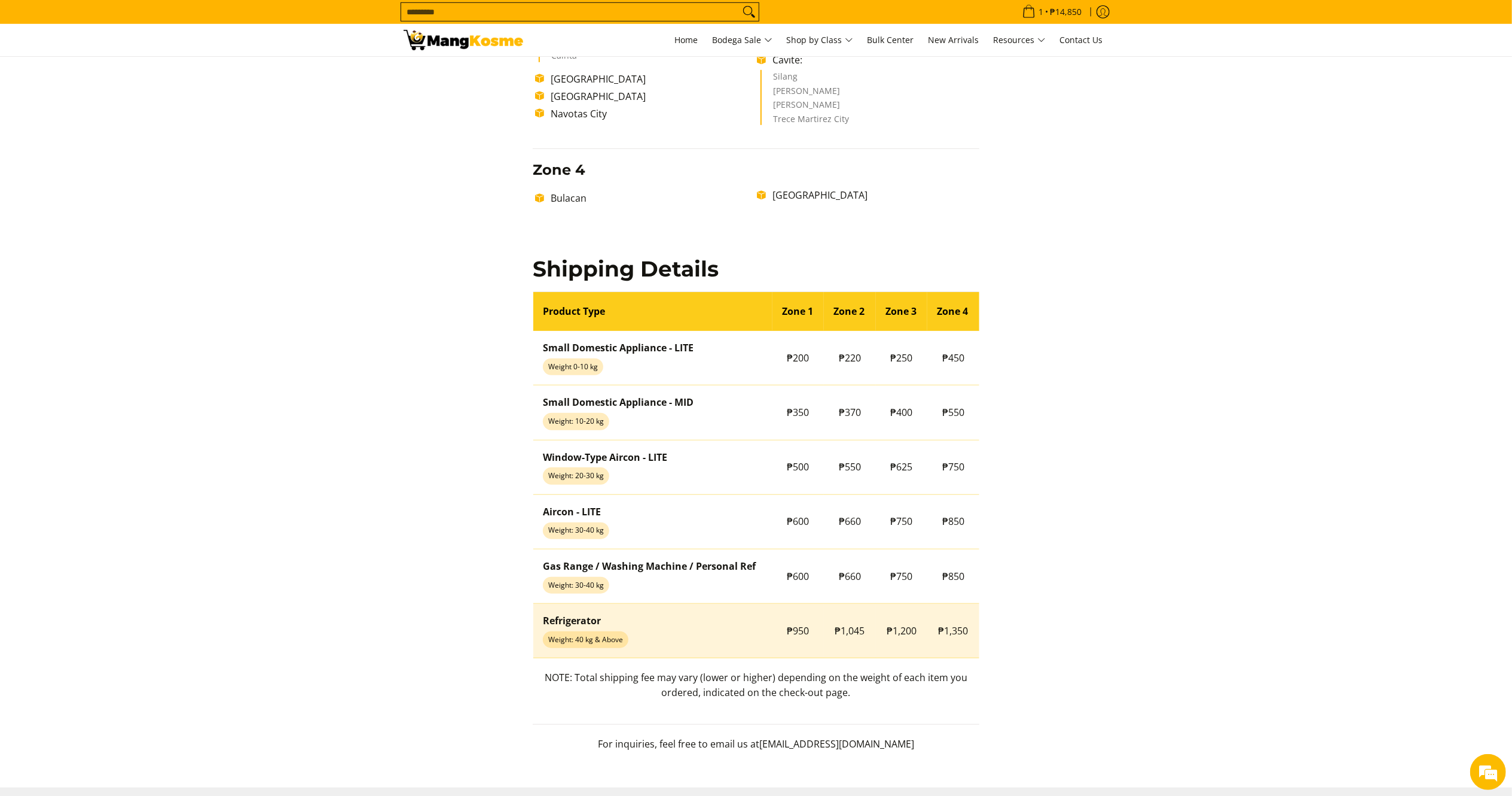
click at [962, 631] on span "₱1,350" at bounding box center [953, 631] width 30 height 13
click at [960, 631] on span "₱1,350" at bounding box center [953, 631] width 30 height 13
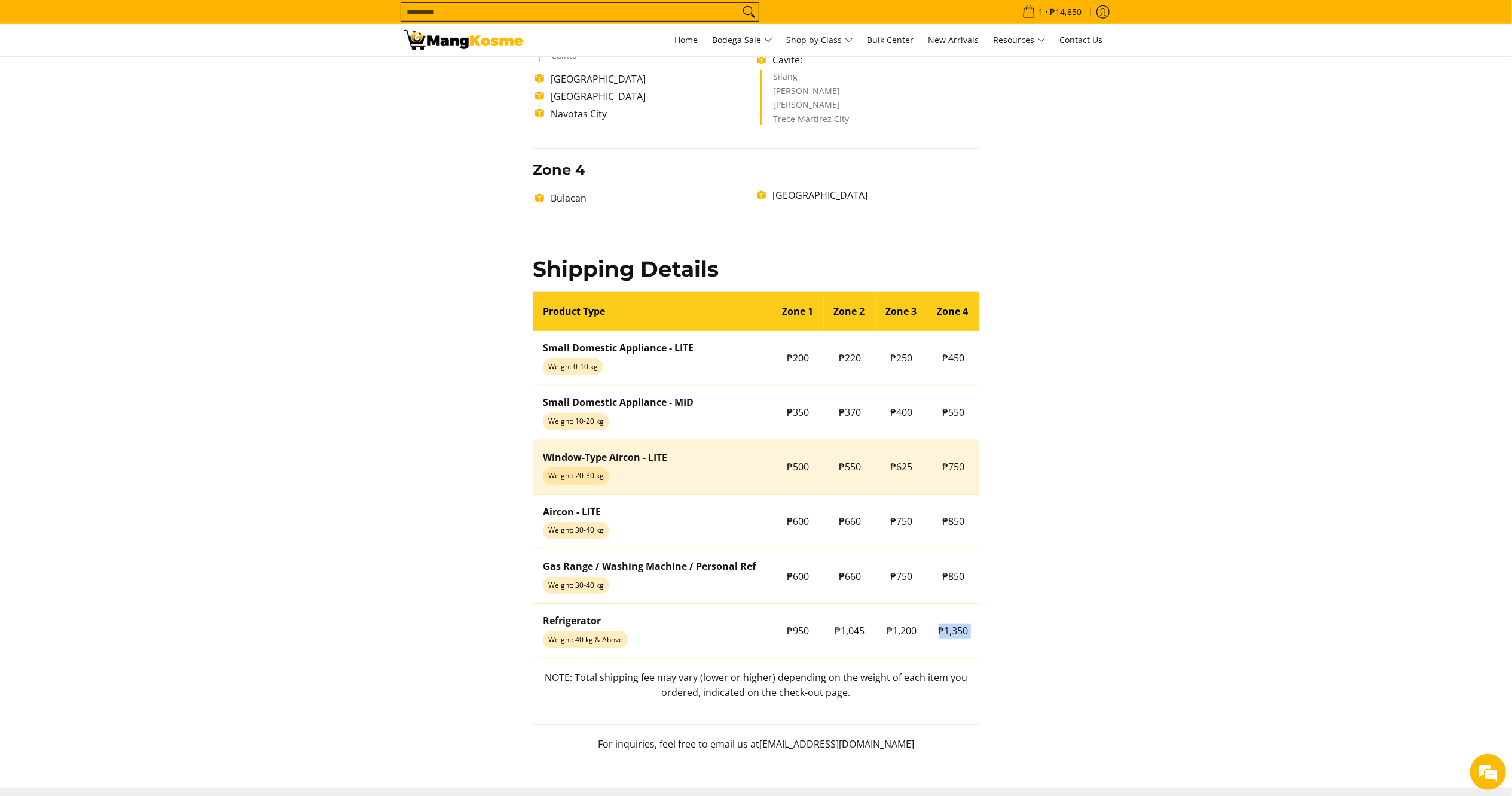
copy div "₱1,350"
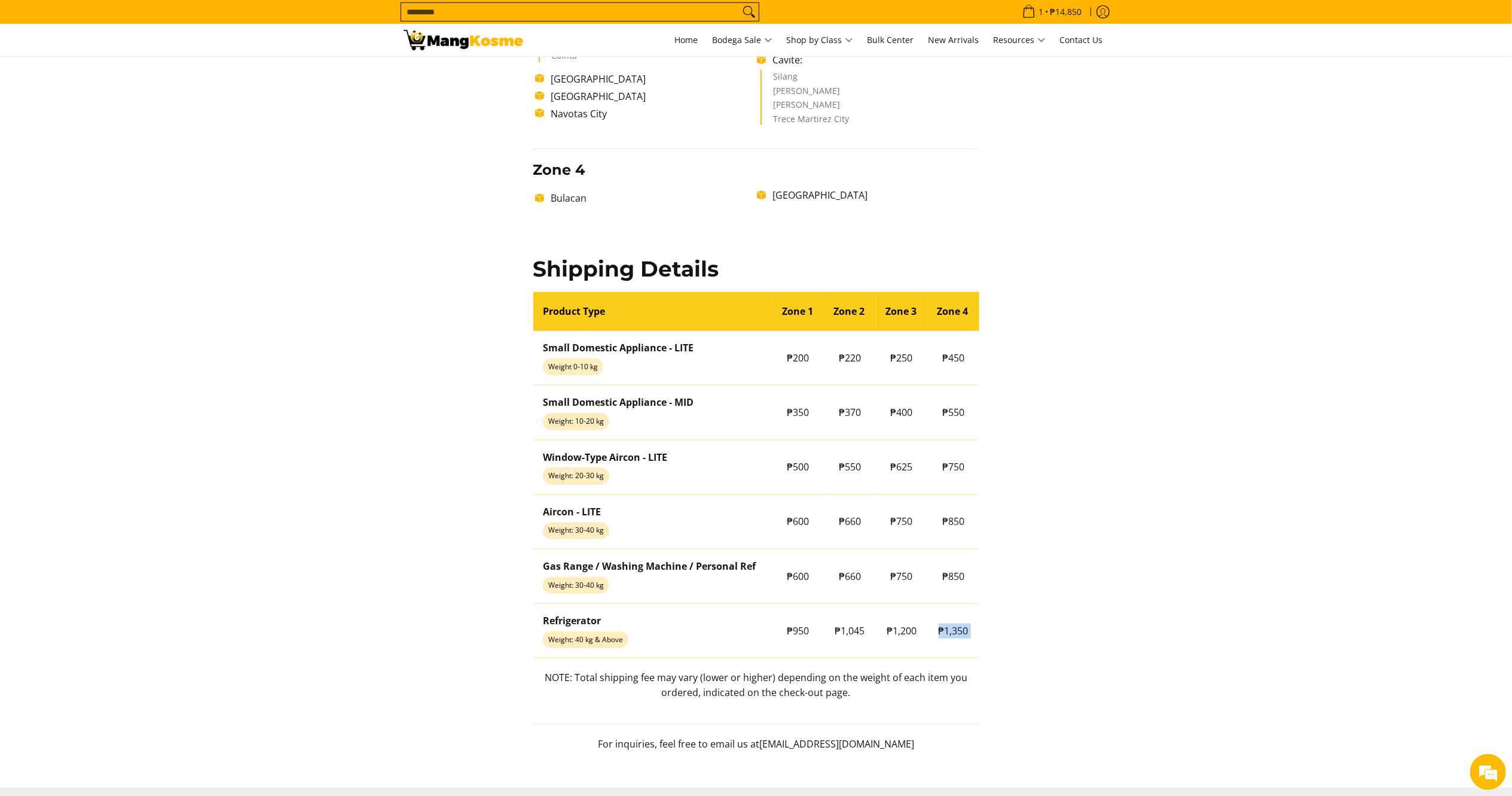
click at [1411, 533] on section "Shipping & Delivery Delivery Time Frame Please allow seven (7) business days le…" at bounding box center [756, 7] width 1512 height 1512
